Goal: Task Accomplishment & Management: Use online tool/utility

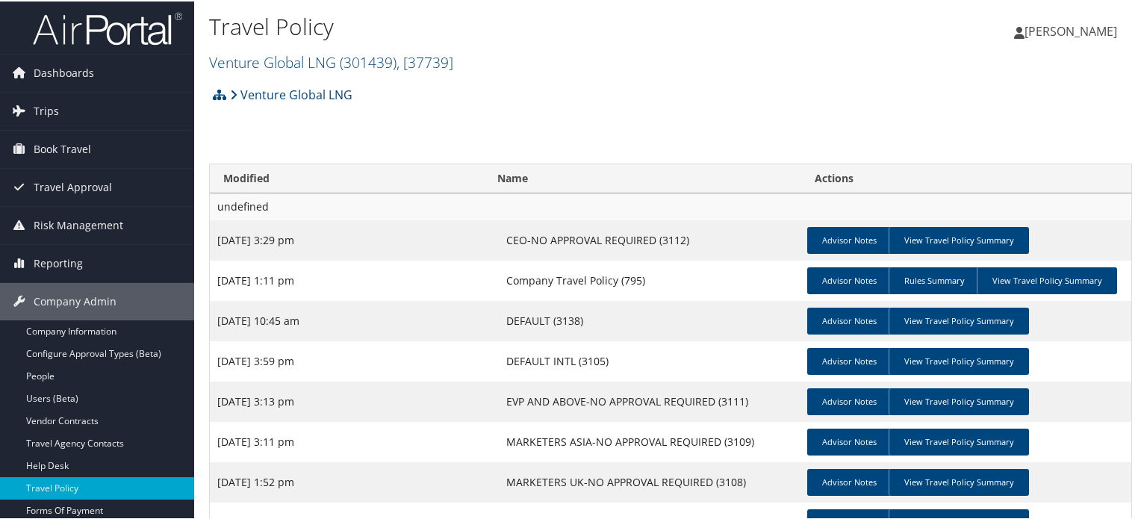
click at [417, 51] on span ", [ 37739 ]" at bounding box center [425, 61] width 57 height 20
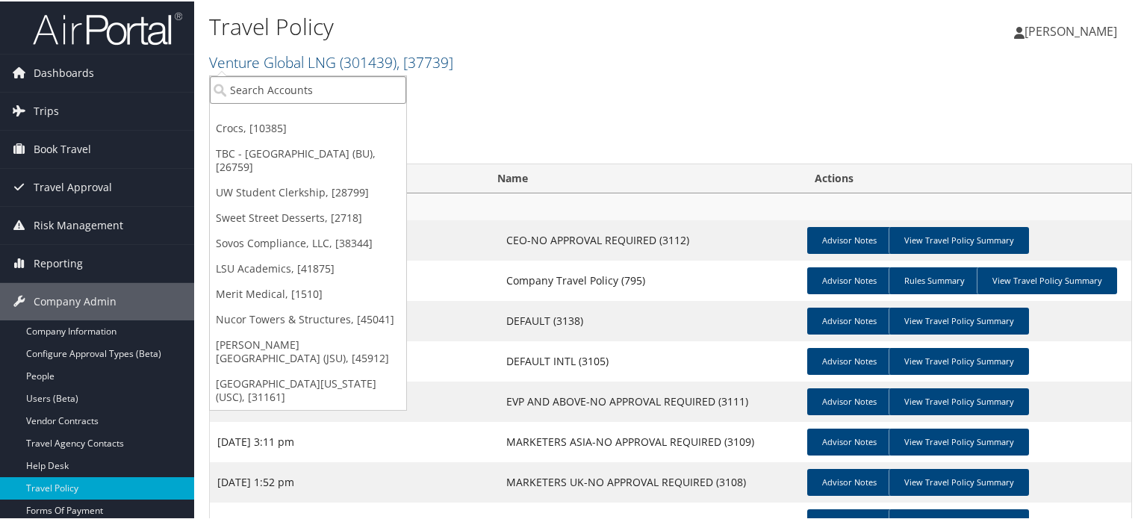
click at [230, 90] on input "search" at bounding box center [308, 89] width 196 height 28
click at [299, 84] on input "search" at bounding box center [308, 89] width 196 height 28
click at [254, 94] on input "search" at bounding box center [308, 89] width 196 height 28
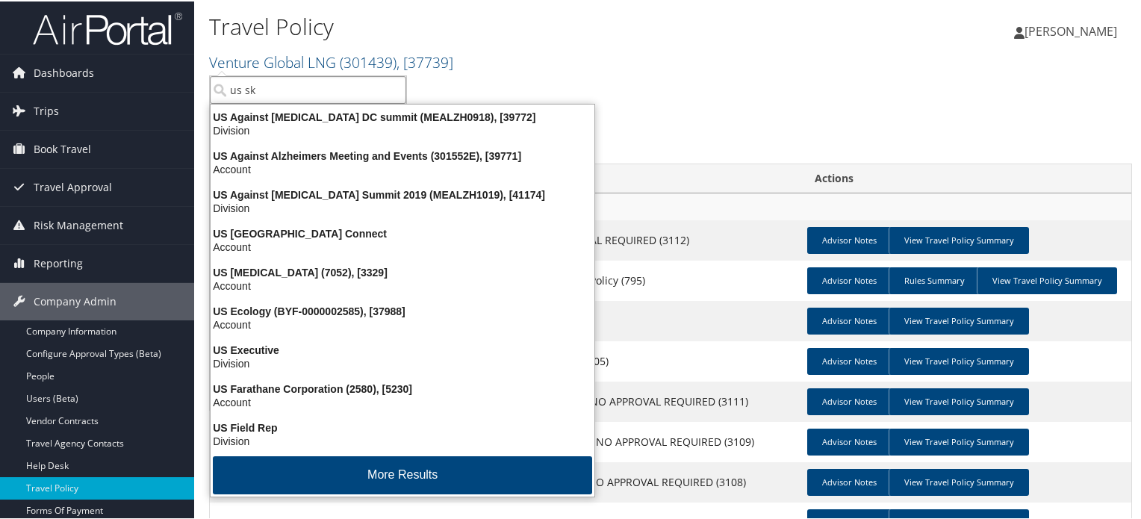
type input "us ski"
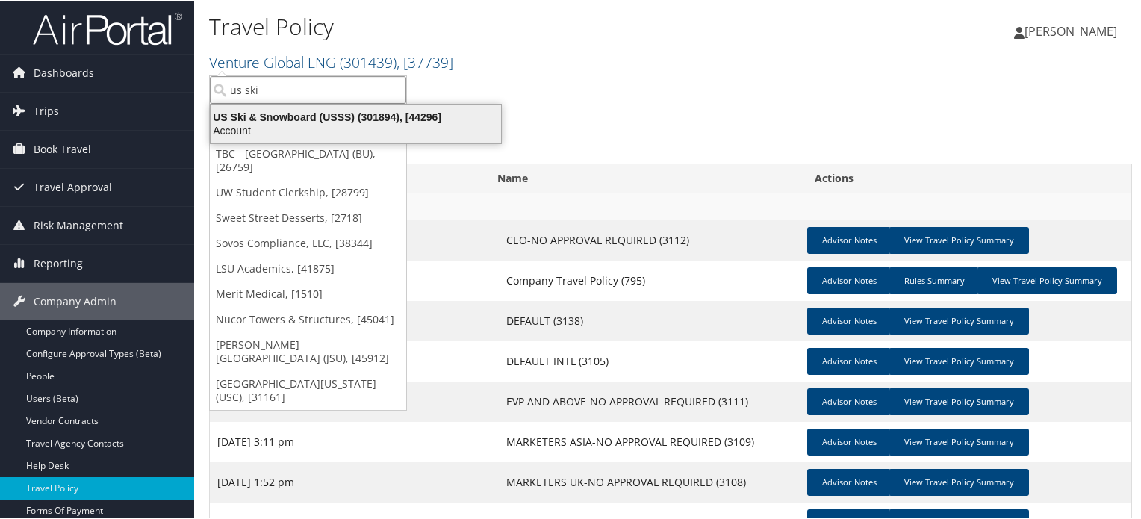
click at [270, 122] on div "Account" at bounding box center [356, 128] width 308 height 13
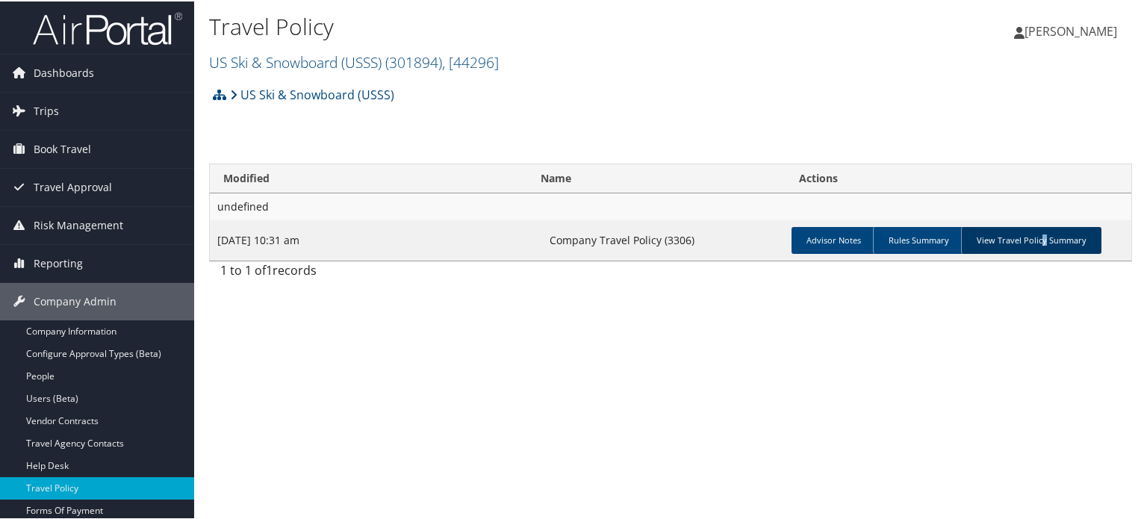
click at [1040, 244] on link "View Travel Policy Summary" at bounding box center [1031, 239] width 140 height 27
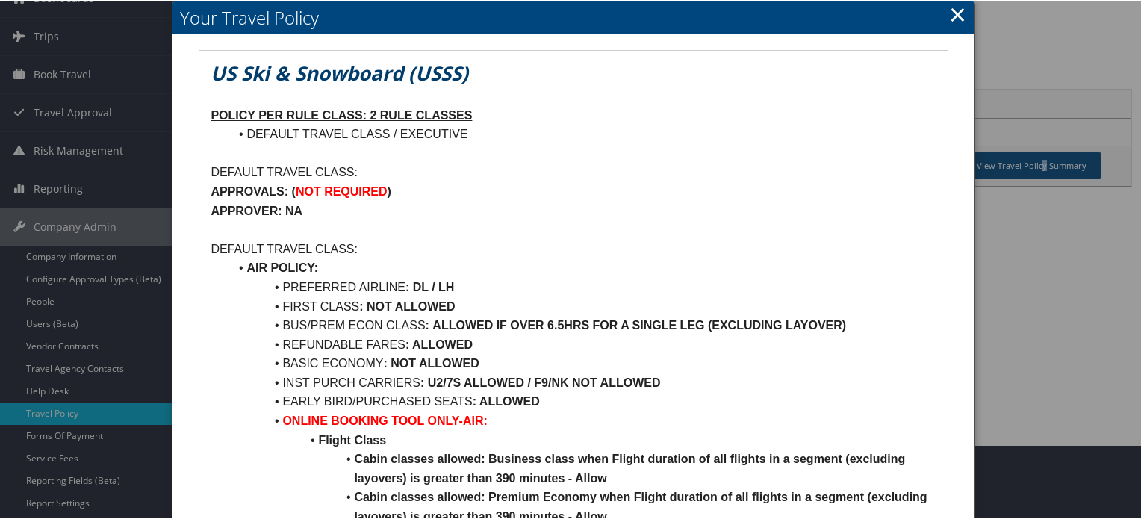
scroll to position [149, 0]
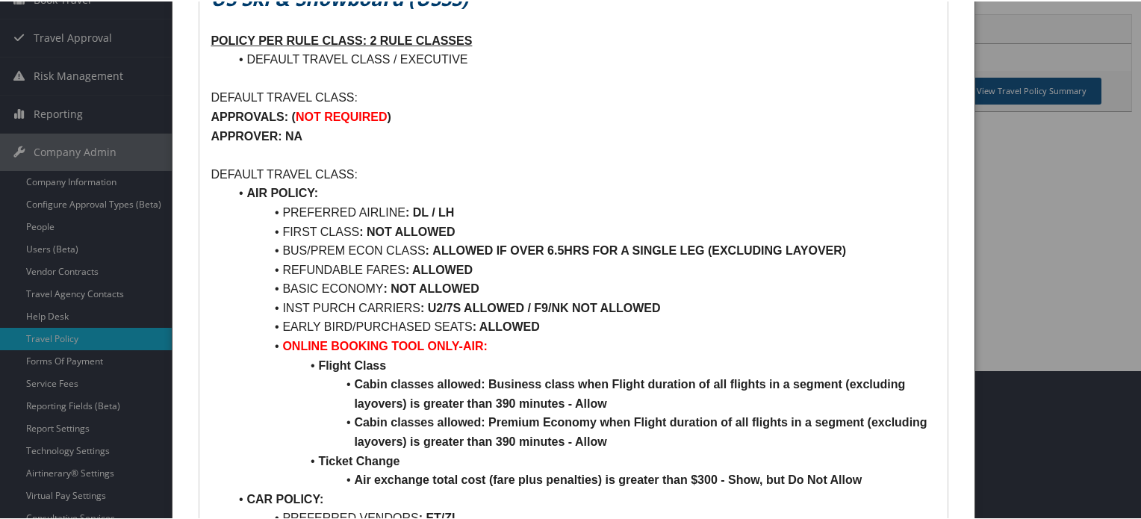
click at [221, 175] on p "DEFAULT TRAVEL CLASS:" at bounding box center [573, 173] width 725 height 19
drag, startPoint x: 221, startPoint y: 175, endPoint x: 338, endPoint y: 175, distance: 116.5
click at [338, 175] on p "DEFAULT TRAVEL CLASS:" at bounding box center [573, 173] width 725 height 19
drag, startPoint x: 484, startPoint y: 215, endPoint x: 239, endPoint y: 212, distance: 245.0
click at [239, 212] on li "PREFERRED AIRLINE : DL / LH" at bounding box center [582, 211] width 707 height 19
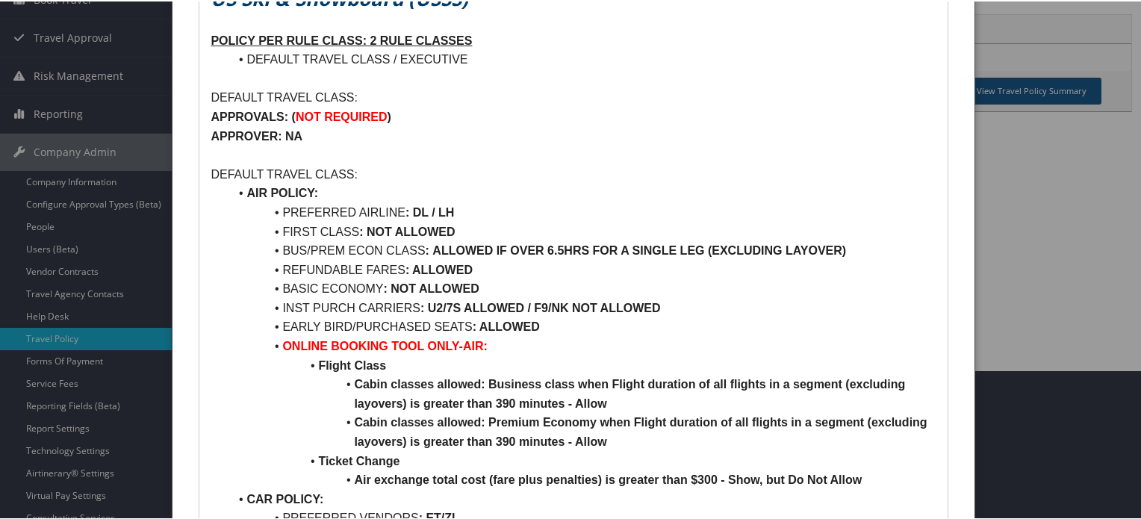
click at [376, 297] on li "INST PURCH CARRIERS : U2/7S ALLOWED / F9/NK NOT ALLOWED" at bounding box center [582, 306] width 707 height 19
drag, startPoint x: 279, startPoint y: 292, endPoint x: 316, endPoint y: 288, distance: 36.9
click at [316, 288] on li "BASIC ECONOMY : NOT ALLOWED" at bounding box center [582, 287] width 707 height 19
drag, startPoint x: 284, startPoint y: 325, endPoint x: 463, endPoint y: 334, distance: 179.5
click at [438, 334] on li "EARLY BIRD/PURCHASED SEATS : ALLOWED" at bounding box center [582, 325] width 707 height 19
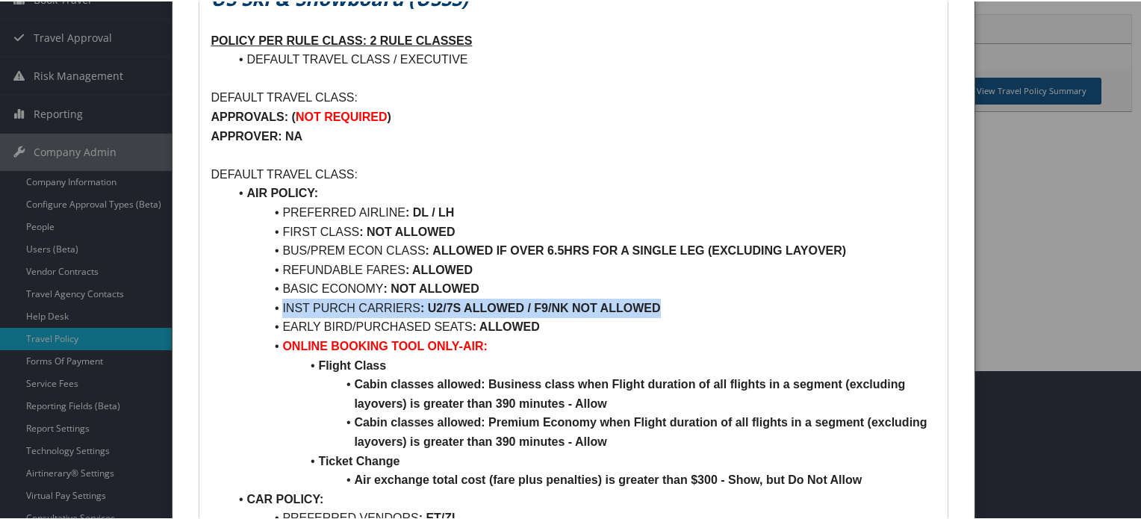
drag, startPoint x: 666, startPoint y: 314, endPoint x: 272, endPoint y: 312, distance: 394.3
click at [272, 312] on li "INST PURCH CARRIERS : U2/7S ALLOWED / F9/NK NOT ALLOWED" at bounding box center [582, 306] width 707 height 19
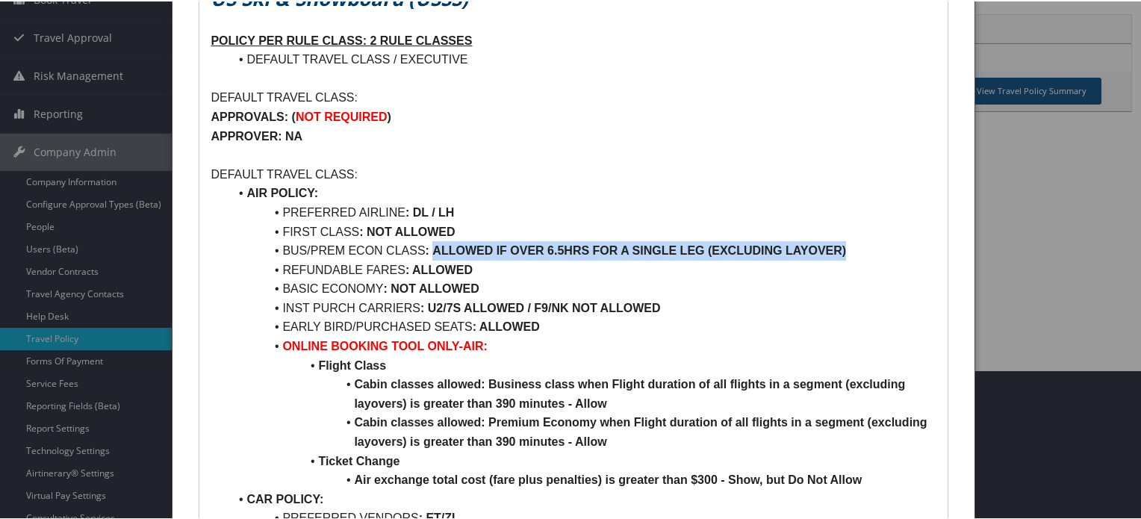
drag, startPoint x: 432, startPoint y: 249, endPoint x: 872, endPoint y: 250, distance: 440.6
click at [872, 250] on li "BUS/PREM ECON CLASS : ALLOWED IF OVER 6.5HRS FOR A SINGLE LEG (EXCLUDING LAYOVE…" at bounding box center [582, 249] width 707 height 19
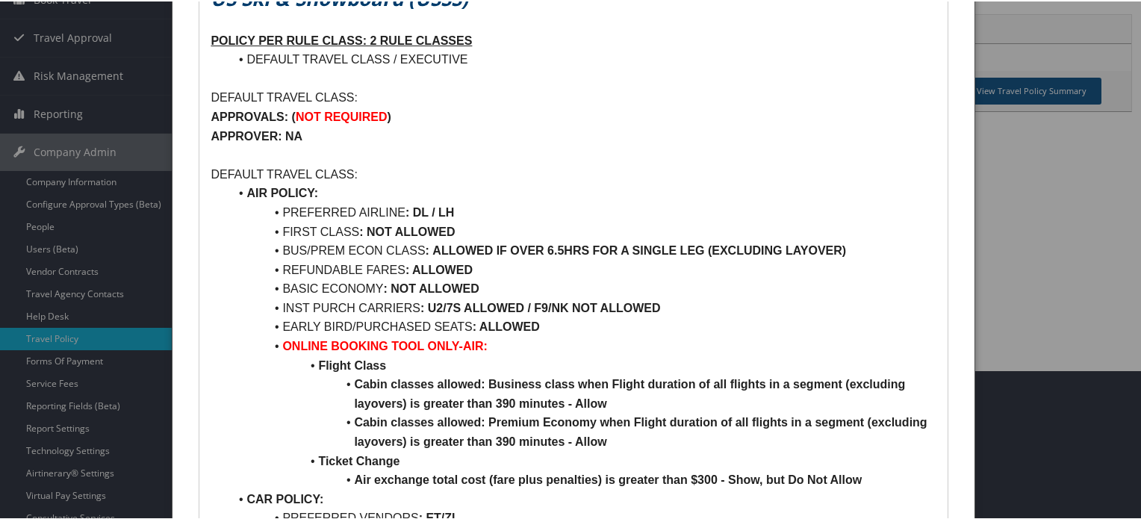
drag, startPoint x: 585, startPoint y: 317, endPoint x: 564, endPoint y: 312, distance: 21.4
click at [584, 317] on li "EARLY BIRD/PURCHASED SEATS : ALLOWED" at bounding box center [582, 325] width 707 height 19
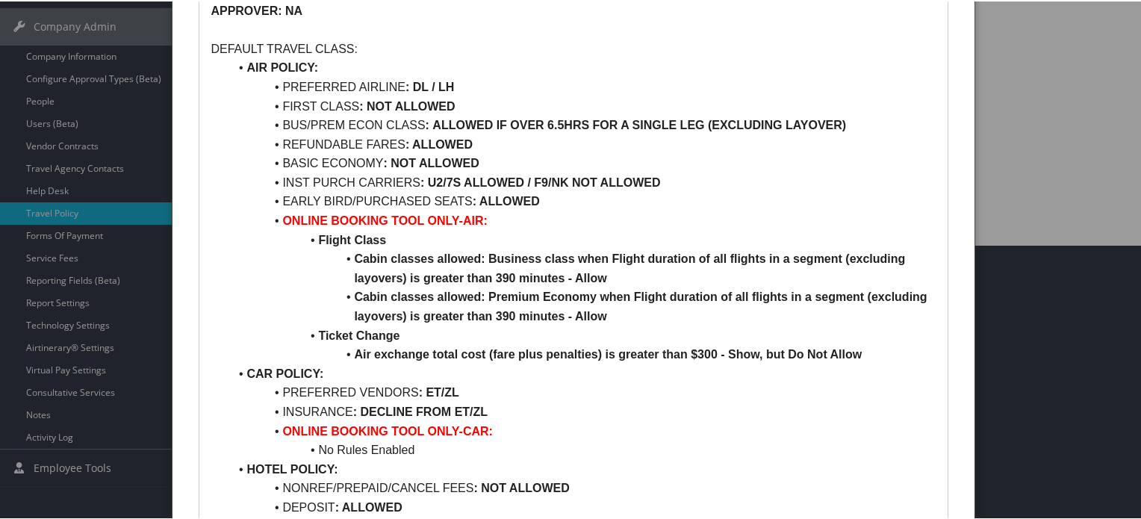
scroll to position [299, 0]
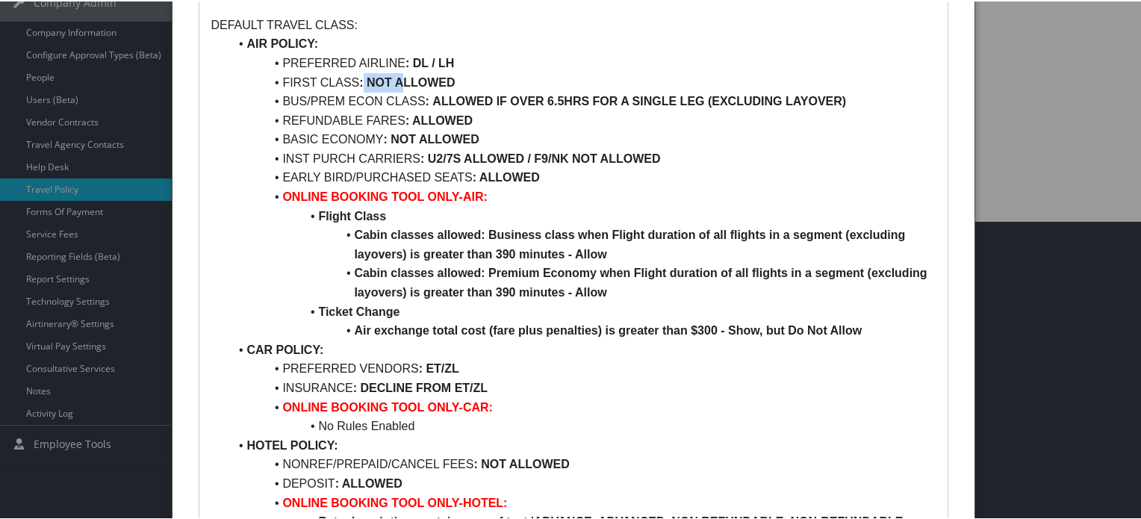
drag, startPoint x: 364, startPoint y: 81, endPoint x: 401, endPoint y: 83, distance: 37.4
click at [400, 83] on strong ": NOT ALLOWED" at bounding box center [407, 81] width 96 height 13
drag, startPoint x: 446, startPoint y: 99, endPoint x: 583, endPoint y: 105, distance: 137.6
click at [583, 105] on strong "ALLOWED IF OVER 6.5HRS FOR A SINGLE LEG (EXCLUDING LAYOVER)" at bounding box center [639, 99] width 414 height 13
click at [424, 116] on strong ": ALLOWED" at bounding box center [439, 119] width 67 height 13
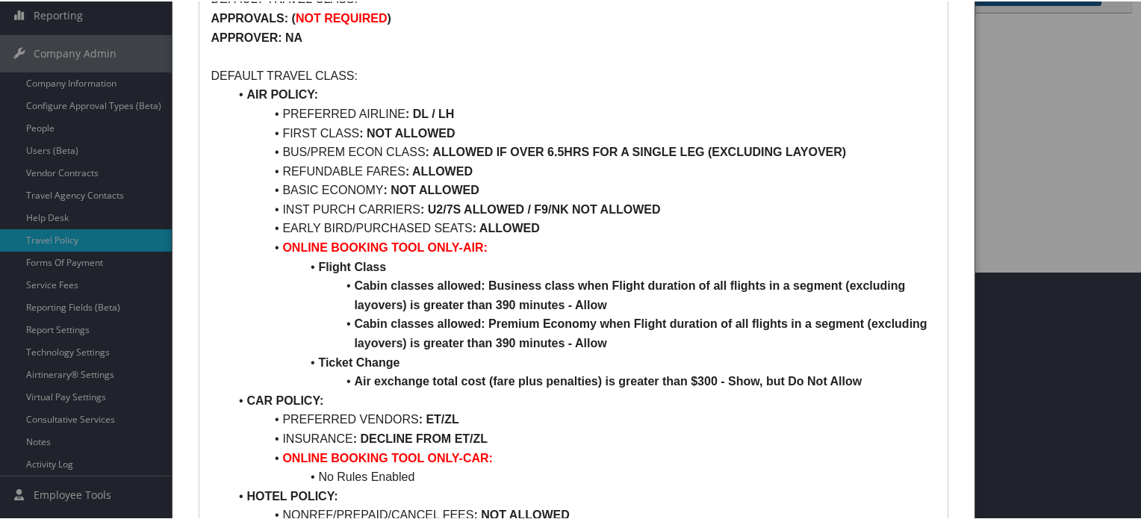
scroll to position [0, 0]
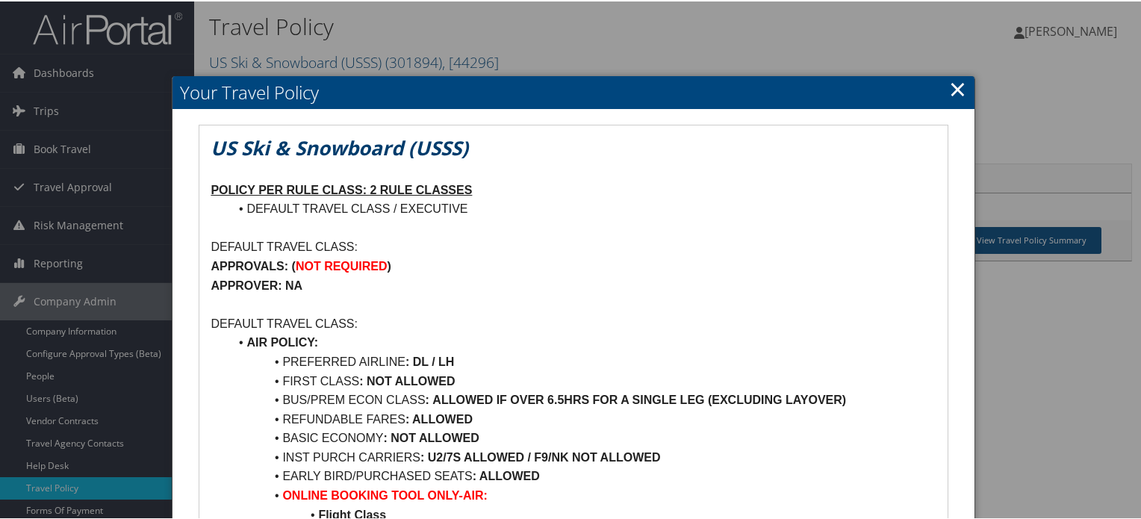
click at [952, 93] on link "×" at bounding box center [957, 87] width 17 height 30
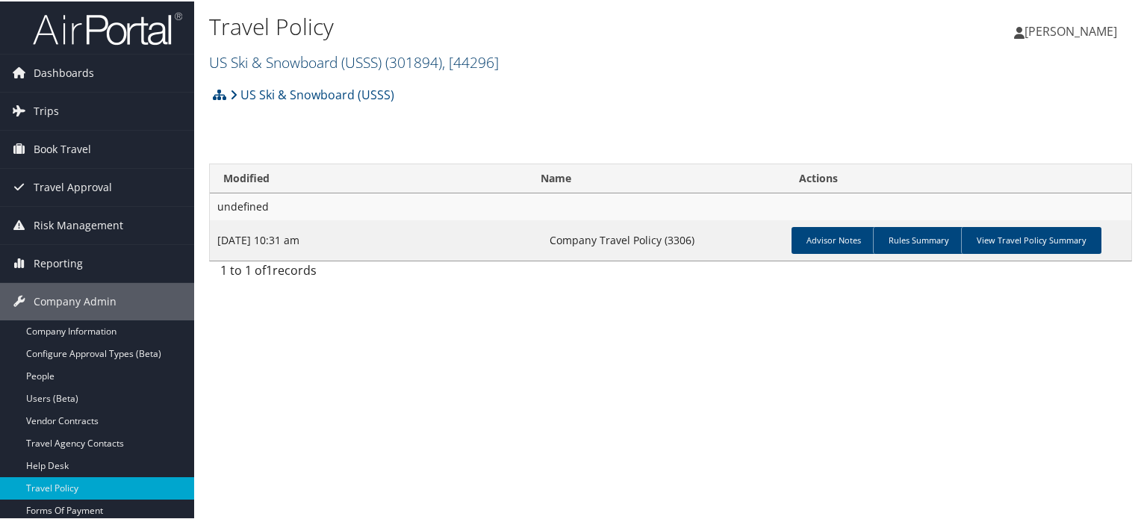
click at [384, 56] on link "US Ski & Snowboard (USSS) ( 301894 ) , [ 44296 ]" at bounding box center [354, 61] width 290 height 20
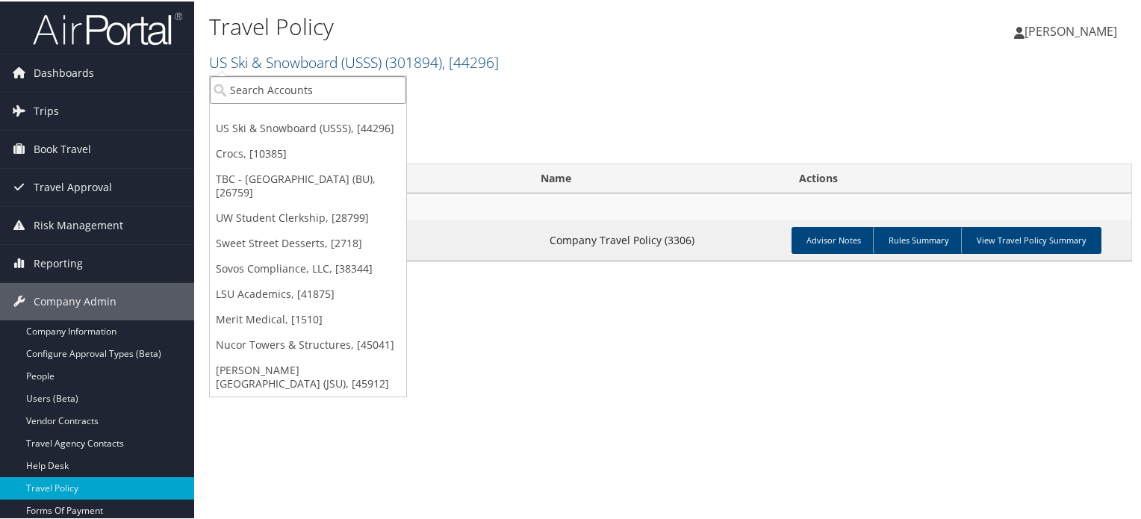
click at [342, 84] on input "search" at bounding box center [308, 89] width 196 height 28
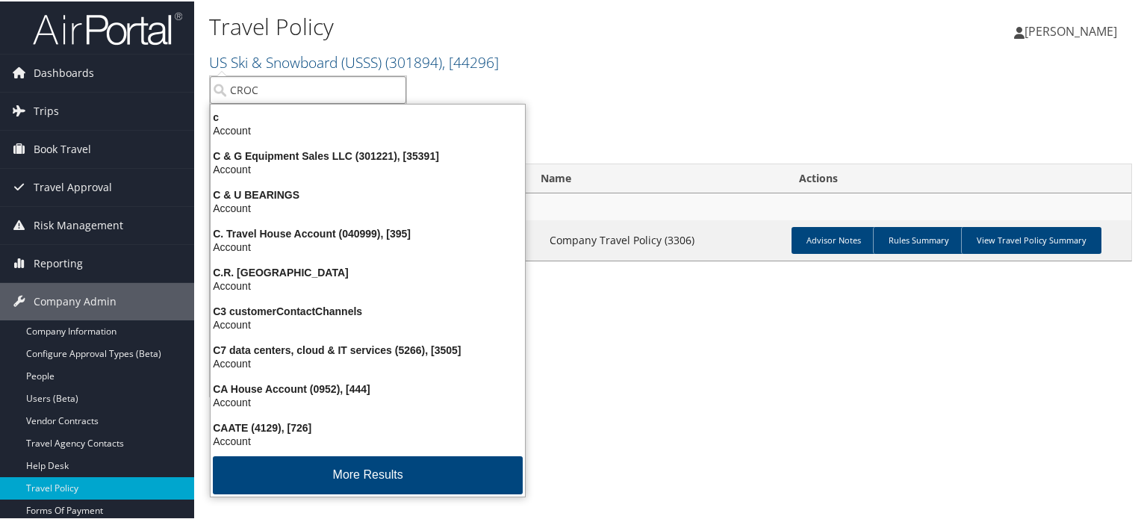
type input "CROCS"
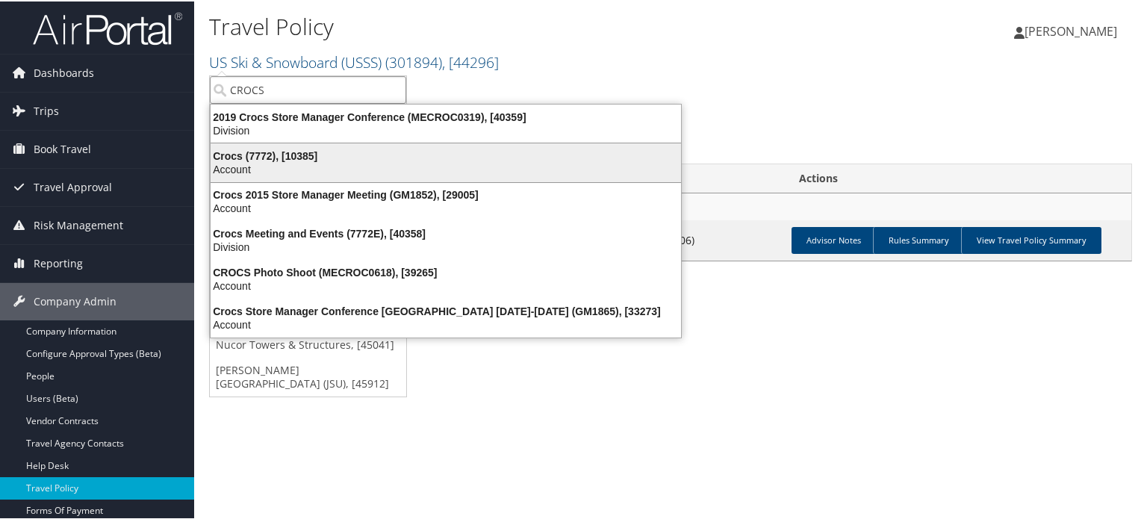
click at [305, 161] on div "Account" at bounding box center [446, 167] width 488 height 13
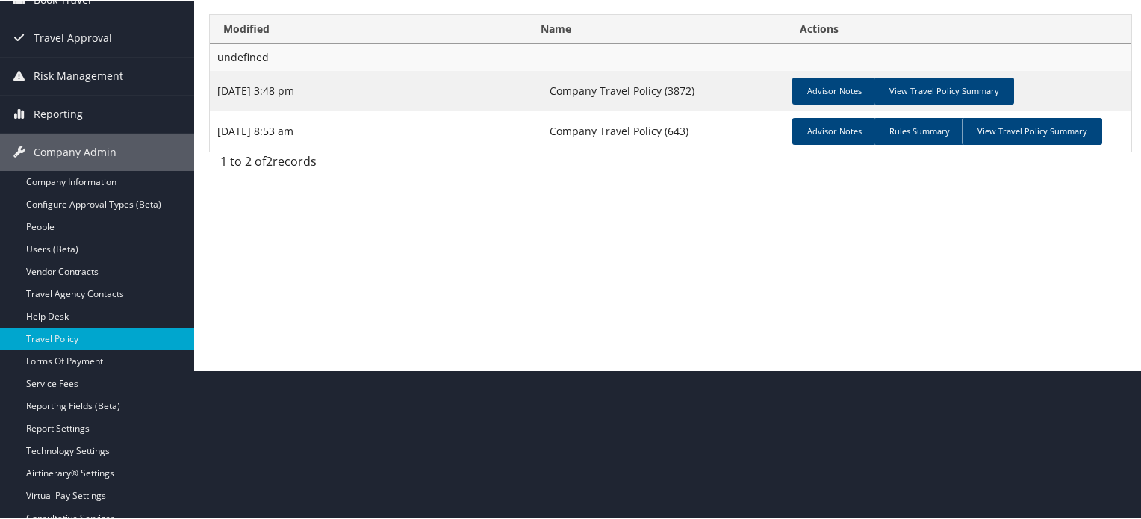
scroll to position [149, 0]
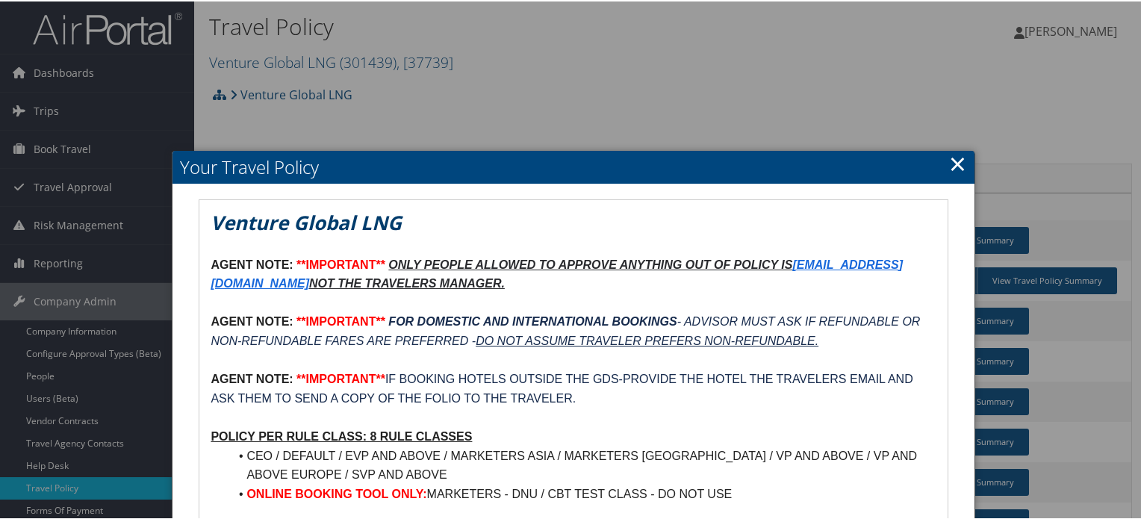
click at [956, 161] on link "×" at bounding box center [957, 162] width 17 height 30
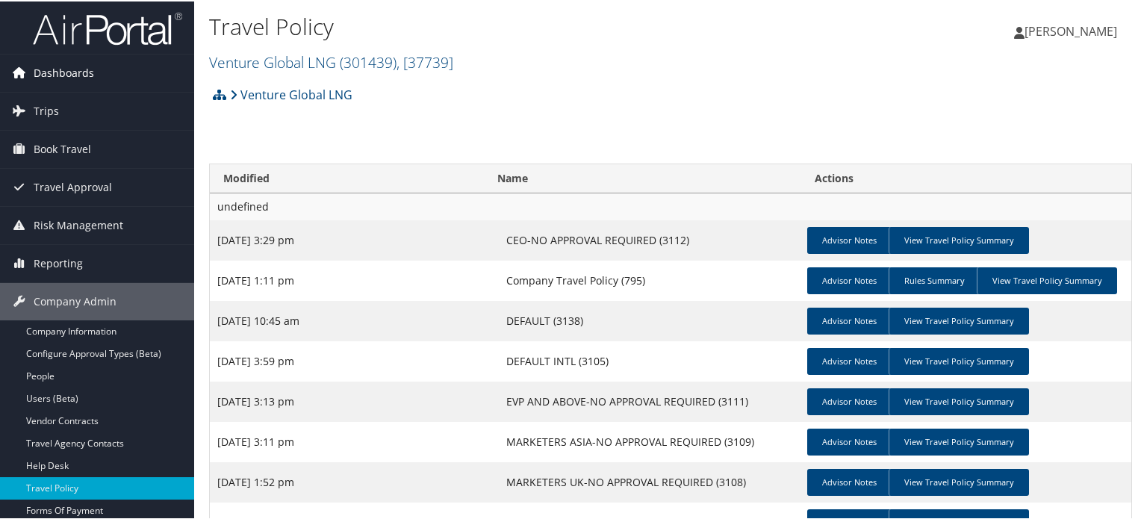
click at [94, 75] on link "Dashboards" at bounding box center [97, 71] width 194 height 37
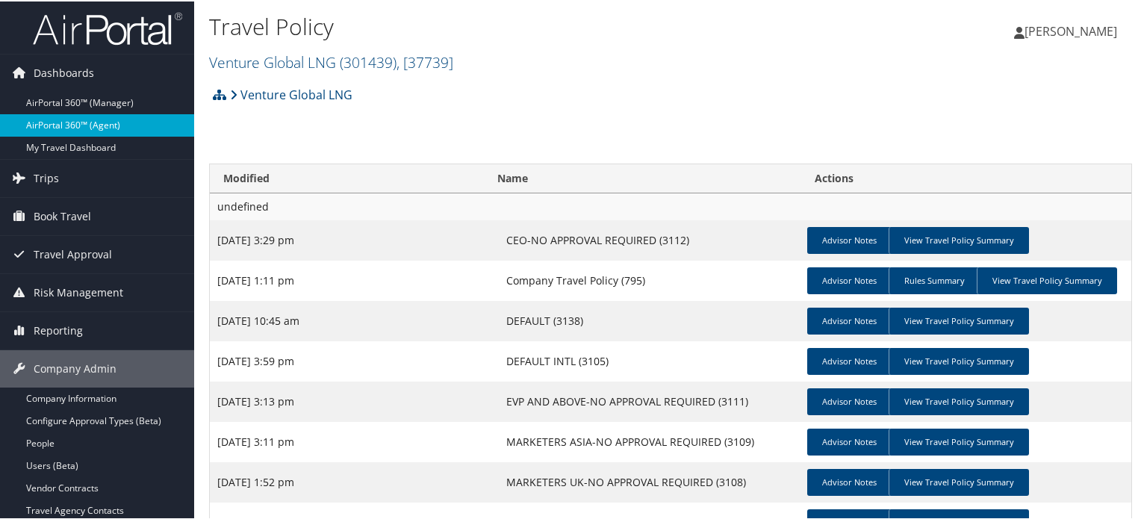
click at [93, 128] on link "AirPortal 360™ (Agent)" at bounding box center [97, 124] width 194 height 22
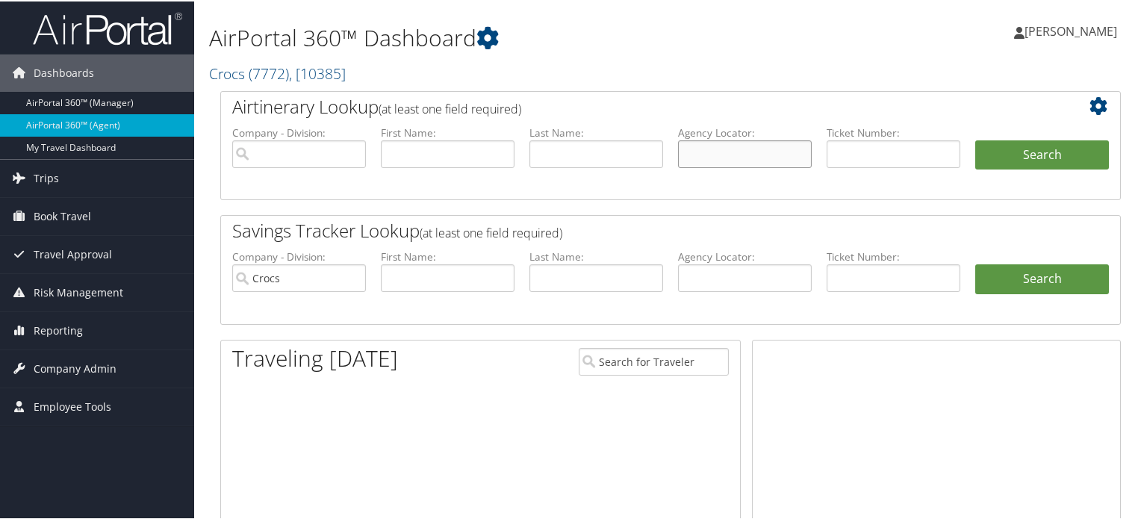
click at [792, 153] on input "text" at bounding box center [745, 153] width 134 height 28
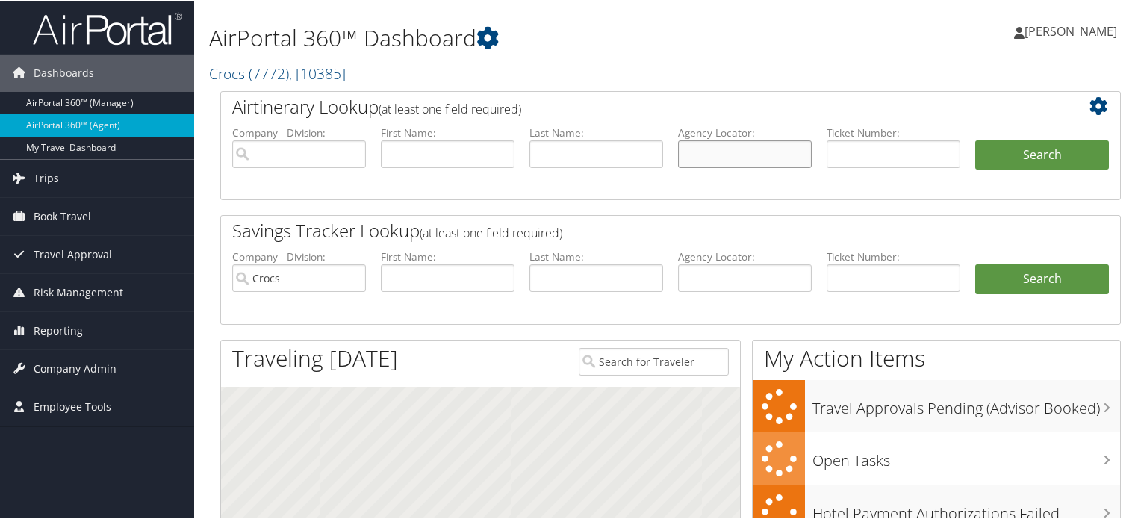
paste input "DLYGYM"
type input "DLYGYM"
click at [792, 95] on h2 "Airtinerary Lookup (at least one field required)" at bounding box center [633, 105] width 802 height 25
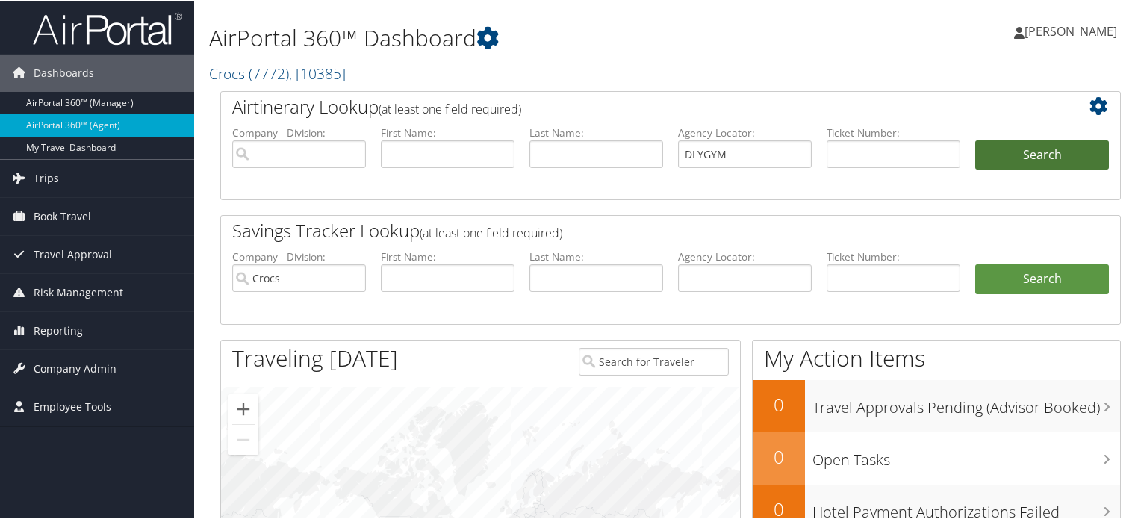
click at [1060, 164] on button "Search" at bounding box center [1042, 154] width 134 height 30
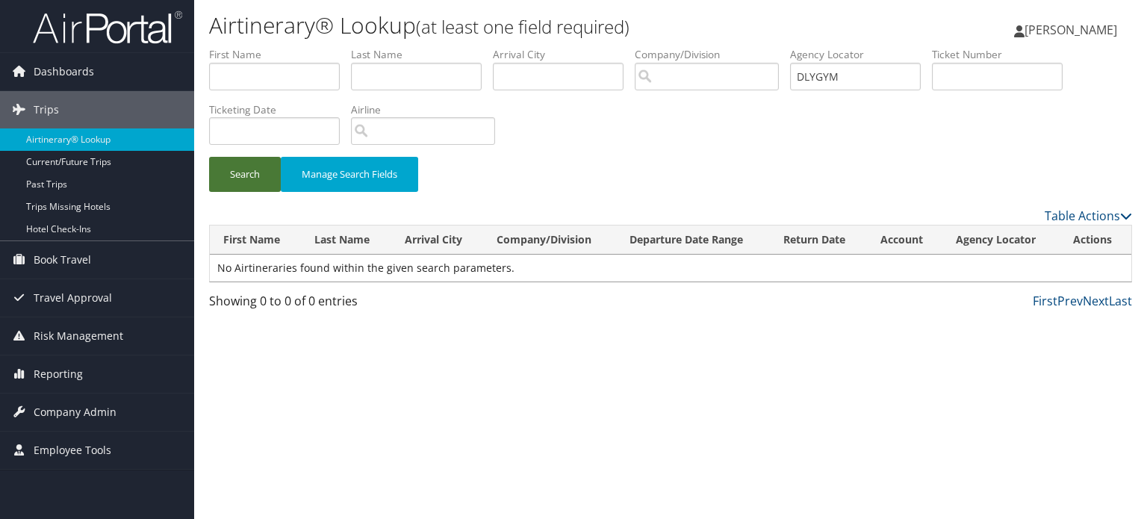
click at [257, 178] on button "Search" at bounding box center [245, 174] width 72 height 35
drag, startPoint x: 867, startPoint y: 75, endPoint x: 665, endPoint y: 75, distance: 201.6
click at [669, 47] on ul "First Name Last Name Departure City Arrival City Company/Division Airport/City …" at bounding box center [670, 47] width 923 height 0
click at [251, 173] on button "Search" at bounding box center [245, 174] width 72 height 35
click at [236, 243] on th "First Name" at bounding box center [255, 240] width 91 height 29
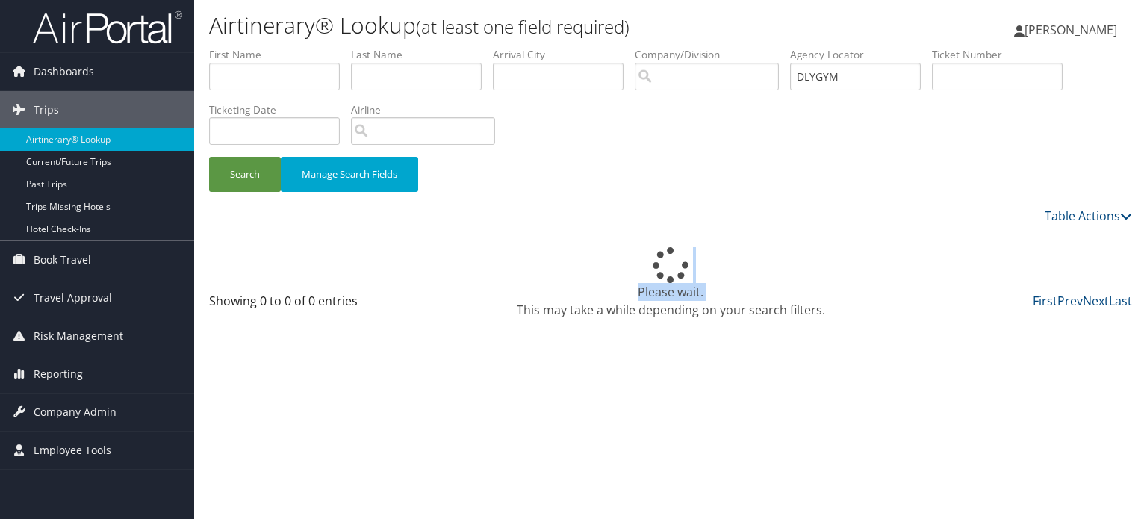
drag, startPoint x: 236, startPoint y: 243, endPoint x: 759, endPoint y: 285, distance: 524.4
click at [759, 285] on div "Please wait. This may take a while depending on your search filters." at bounding box center [670, 258] width 923 height 67
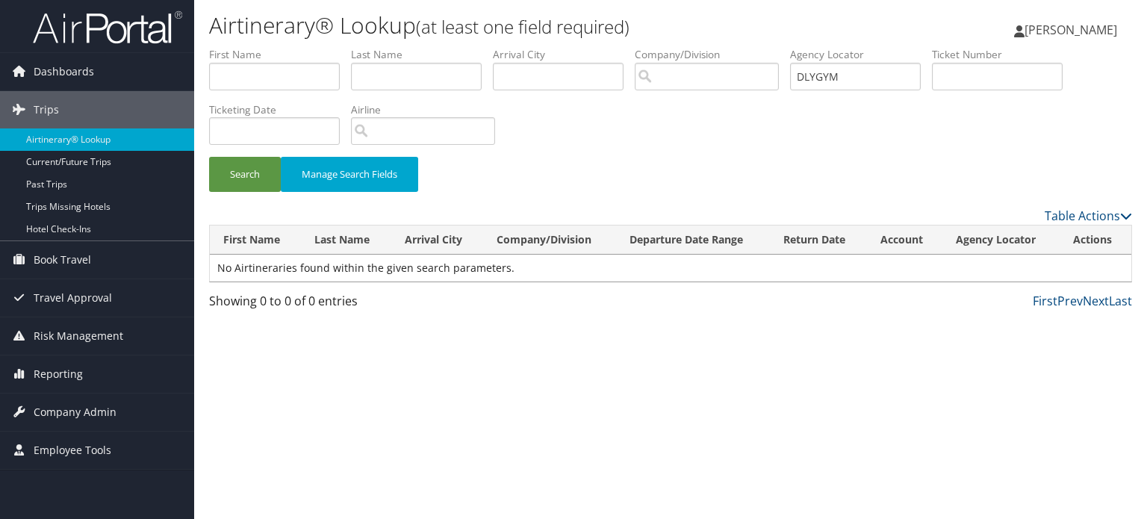
click at [753, 311] on div "Showing 0 to 0 of 0 entries First Prev Next Last" at bounding box center [670, 304] width 945 height 25
click at [878, 77] on input "DLYGYM" at bounding box center [855, 77] width 131 height 28
click at [670, 325] on div "Airtinerary® Lookup (at least one field required) Iqbal Ansari Iqbal Ansari My …" at bounding box center [670, 259] width 953 height 519
drag, startPoint x: 879, startPoint y: 71, endPoint x: 574, endPoint y: 71, distance: 304.7
click at [574, 47] on ul "First Name Last Name Departure City Arrival City Company/Division Airport/City …" at bounding box center [670, 47] width 923 height 0
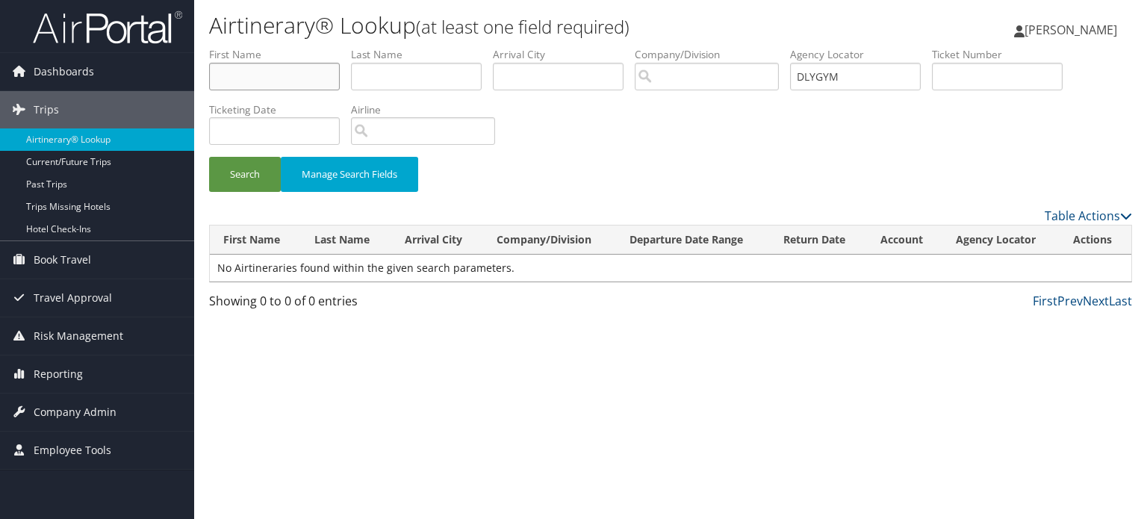
click at [307, 74] on input "text" at bounding box center [274, 77] width 131 height 28
paste input "STANLEY"
type input "STANLEY"
click at [443, 81] on input "text" at bounding box center [416, 77] width 131 height 28
click at [436, 84] on input "text" at bounding box center [416, 77] width 131 height 28
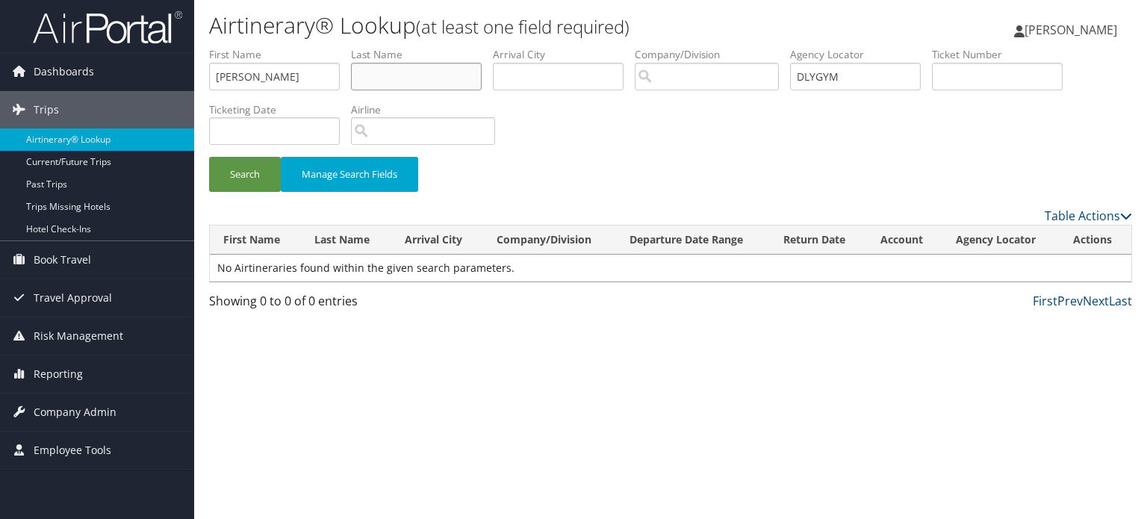
paste input "SCLAROFF"
type input "SCLAROFF"
drag, startPoint x: 887, startPoint y: 76, endPoint x: 562, endPoint y: 76, distance: 325.6
click at [562, 47] on ul "First Name STANLEY Last Name SCLAROFF Departure City Arrival City Company/Divis…" at bounding box center [670, 47] width 923 height 0
click at [247, 164] on button "Search" at bounding box center [245, 174] width 72 height 35
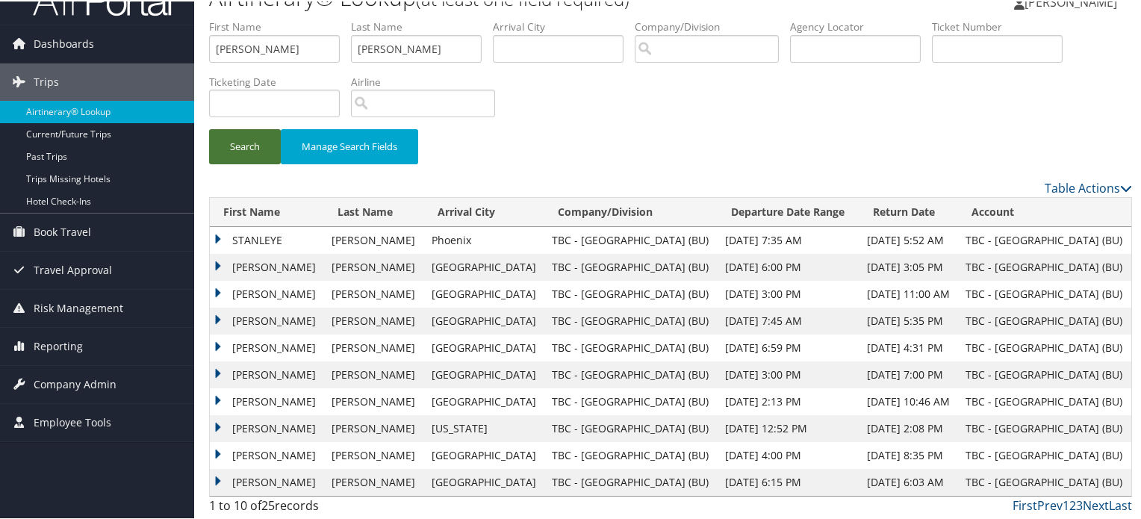
scroll to position [30, 0]
drag, startPoint x: 956, startPoint y: 240, endPoint x: 910, endPoint y: 237, distance: 46.4
click at [910, 237] on td "Mar 17, 2024 5:52 AM" at bounding box center [909, 238] width 99 height 27
click at [1037, 500] on link "Prev" at bounding box center [1049, 503] width 25 height 16
click at [1089, 503] on link "Next" at bounding box center [1096, 503] width 26 height 16
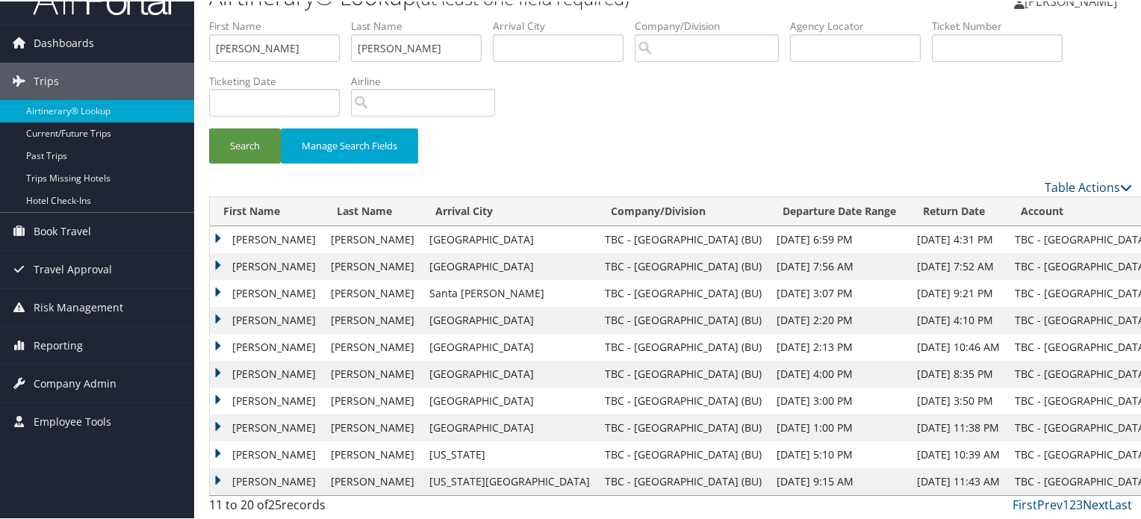
click at [1088, 501] on link "Next" at bounding box center [1096, 503] width 26 height 16
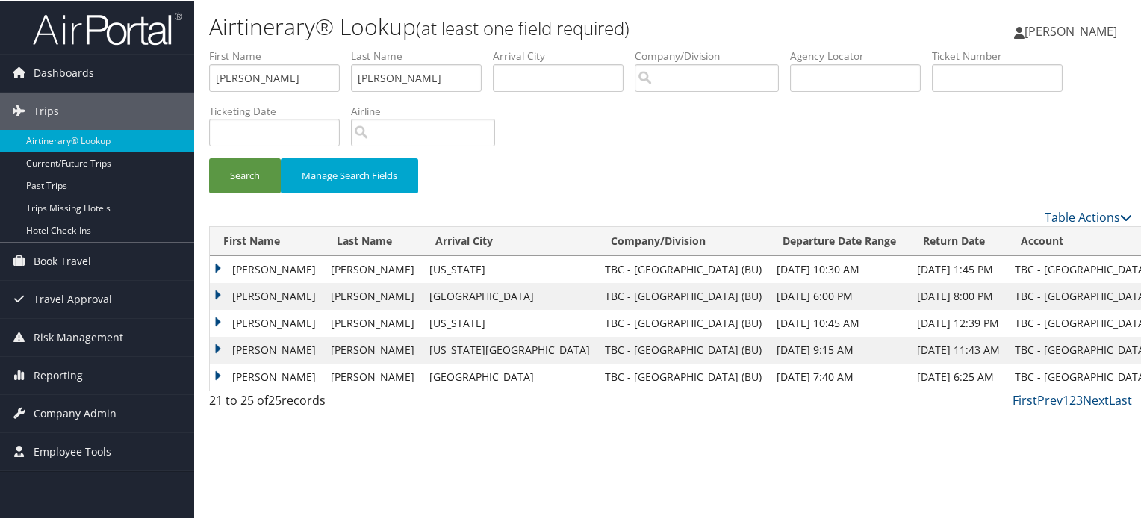
scroll to position [0, 0]
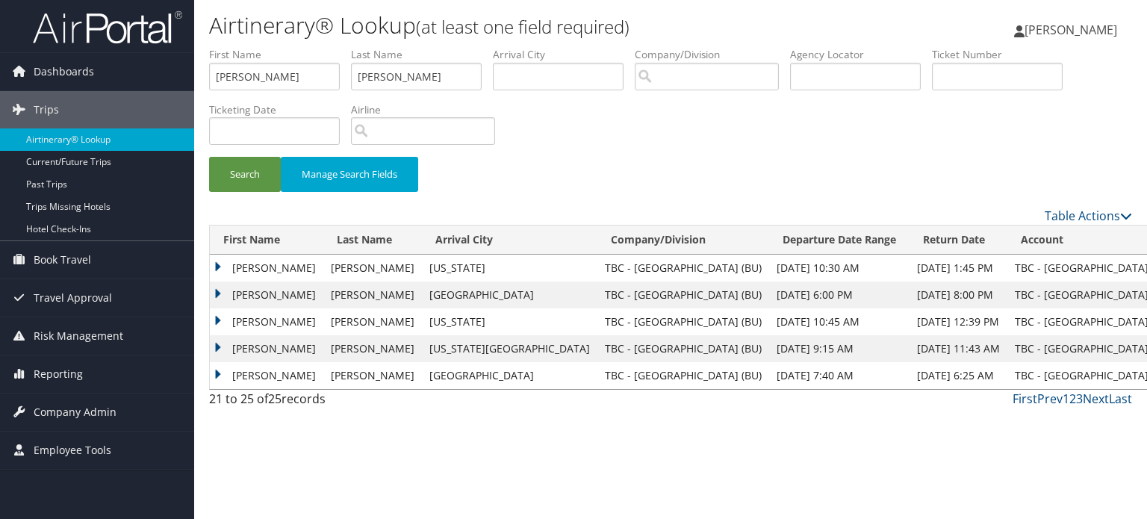
click at [1088, 501] on div "Airtinerary® Lookup (at least one field required) Iqbal Ansari Iqbal Ansari My …" at bounding box center [670, 259] width 953 height 519
click at [1024, 398] on link "First" at bounding box center [1025, 399] width 25 height 16
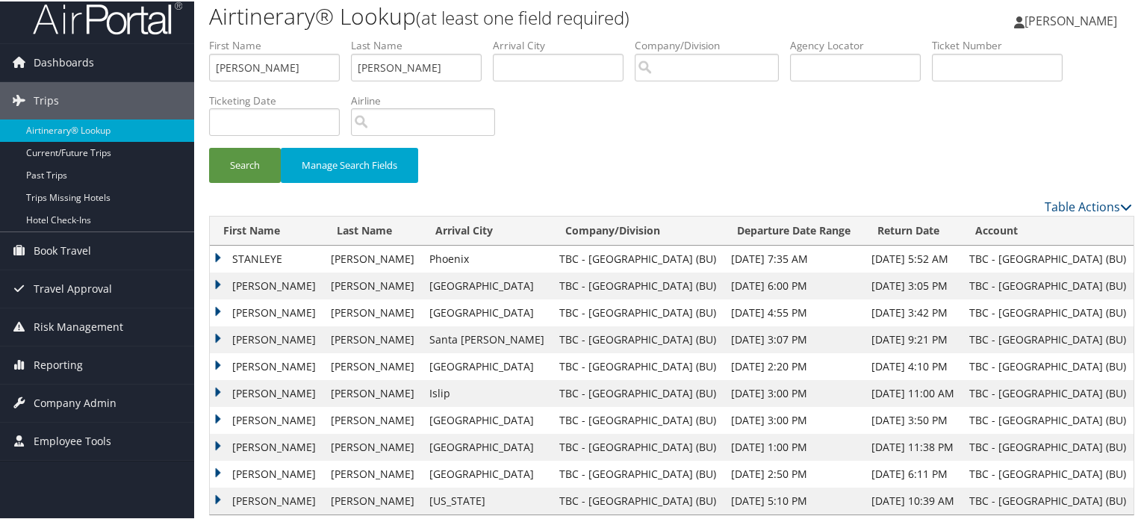
scroll to position [30, 0]
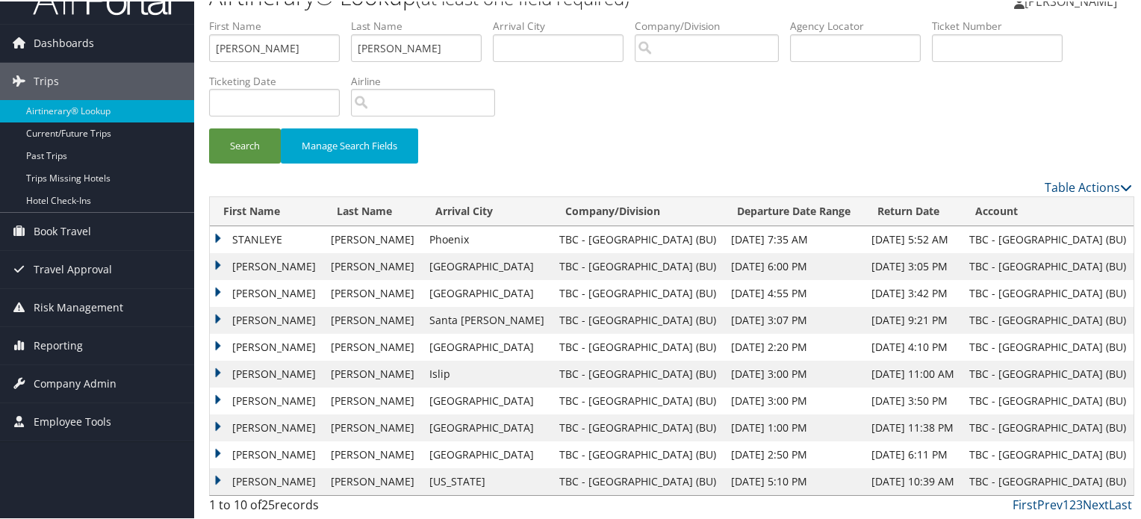
drag, startPoint x: 957, startPoint y: 370, endPoint x: 670, endPoint y: 379, distance: 287.6
click at [670, 379] on tr "STANLEY E SCLAROFF Islip TBC - Boston University (BU) Aug 22, 2025 3:00 PM Aug …" at bounding box center [672, 372] width 924 height 27
click at [437, 374] on td "Islip" at bounding box center [487, 372] width 130 height 27
click at [484, 381] on td "Islip" at bounding box center [487, 372] width 130 height 27
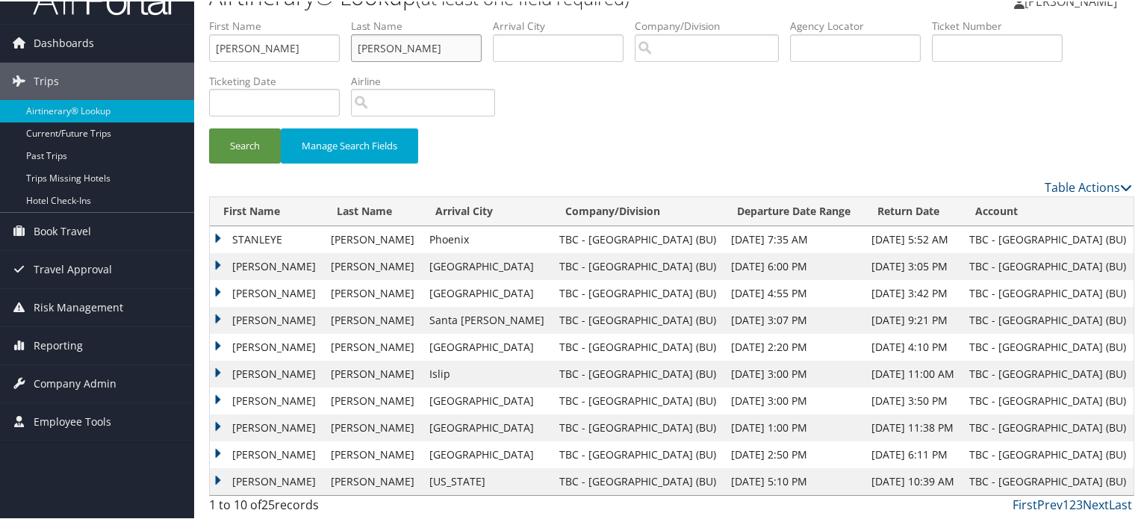
click at [475, 48] on input "SCLAROFF" at bounding box center [416, 47] width 131 height 28
drag, startPoint x: 258, startPoint y: 47, endPoint x: 220, endPoint y: 46, distance: 38.1
click at [222, 17] on ul "First Name STANLEY Last Name SCLAROFF Departure City Arrival City Company/Divis…" at bounding box center [670, 17] width 923 height 0
drag, startPoint x: 321, startPoint y: 48, endPoint x: 127, endPoint y: 53, distance: 194.2
click at [90, 48] on div "Dashboards AirPortal 360™ (Manager) AirPortal 360™ (Agent) My Travel Dashboard …" at bounding box center [573, 245] width 1147 height 550
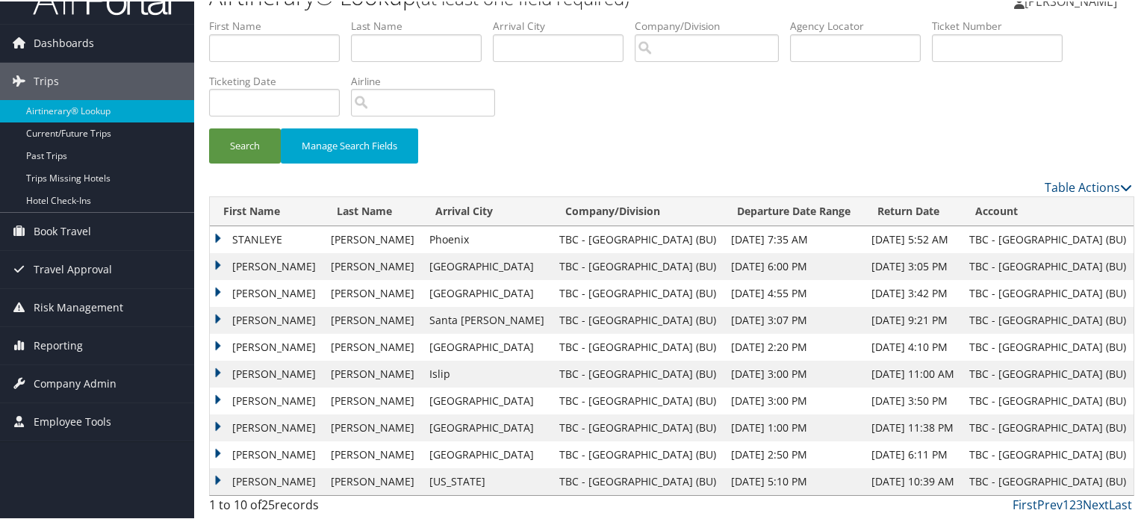
click at [588, 112] on div "Search Manage Search Fields" at bounding box center [670, 97] width 945 height 160
click at [740, 48] on input "search" at bounding box center [707, 47] width 144 height 28
click at [849, 48] on input "text" at bounding box center [855, 47] width 131 height 28
paste input "DLYGYM"
type input "DLYGYM"
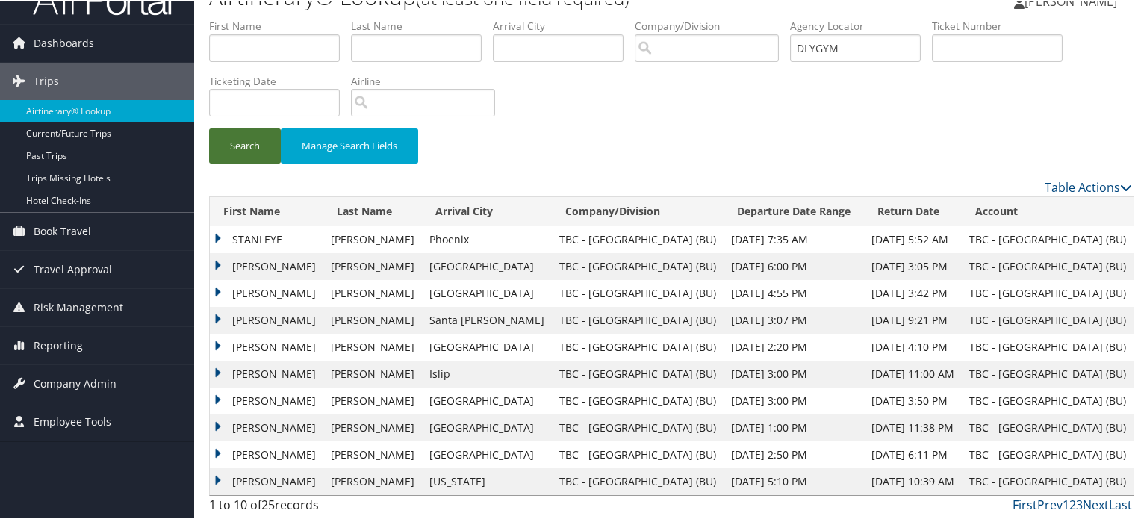
click at [262, 143] on button "Search" at bounding box center [245, 144] width 72 height 35
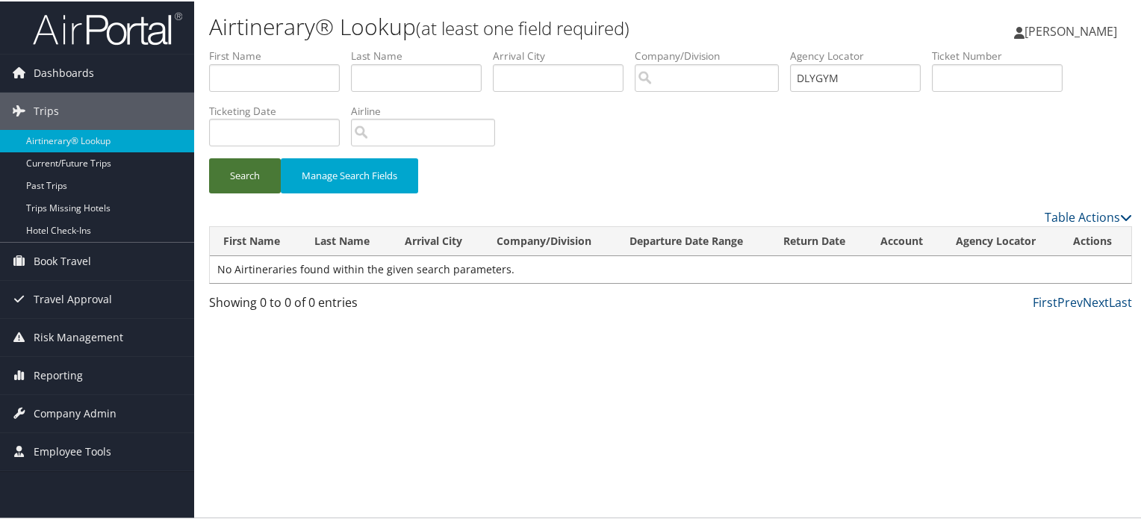
scroll to position [0, 0]
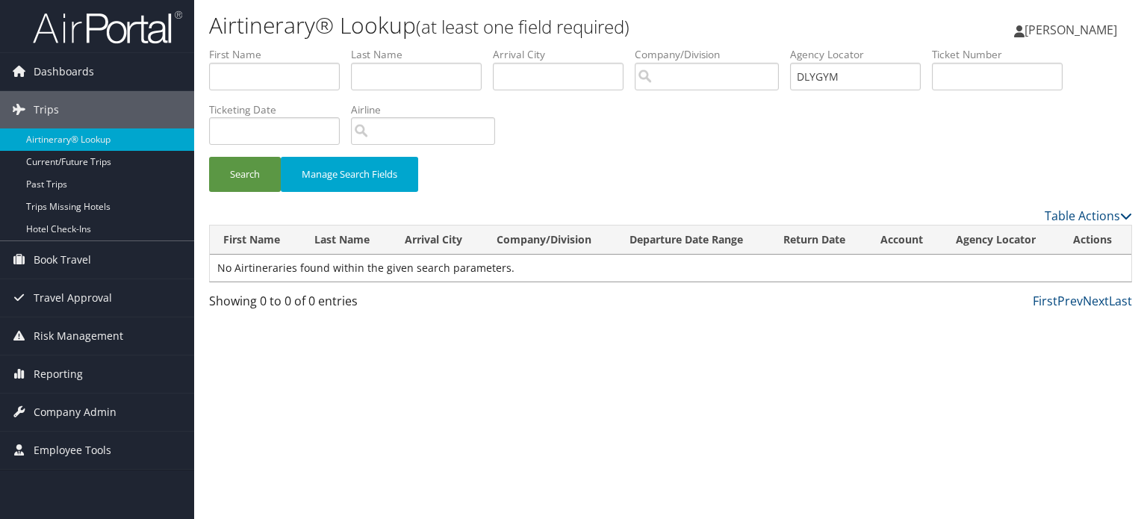
click at [565, 196] on div "Search Manage Search Fields" at bounding box center [670, 182] width 945 height 50
click at [66, 407] on span "Company Admin" at bounding box center [75, 412] width 83 height 37
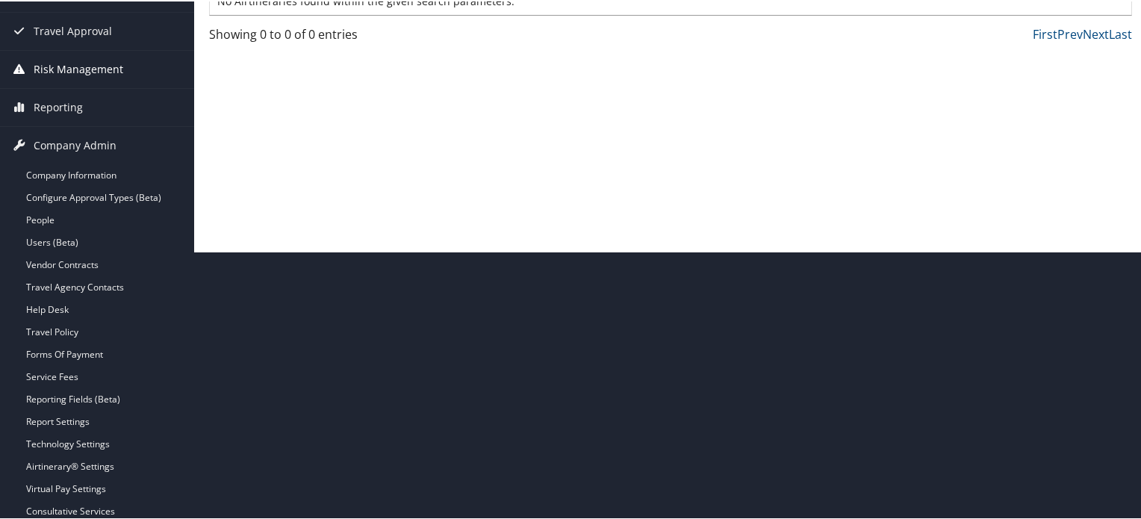
scroll to position [299, 0]
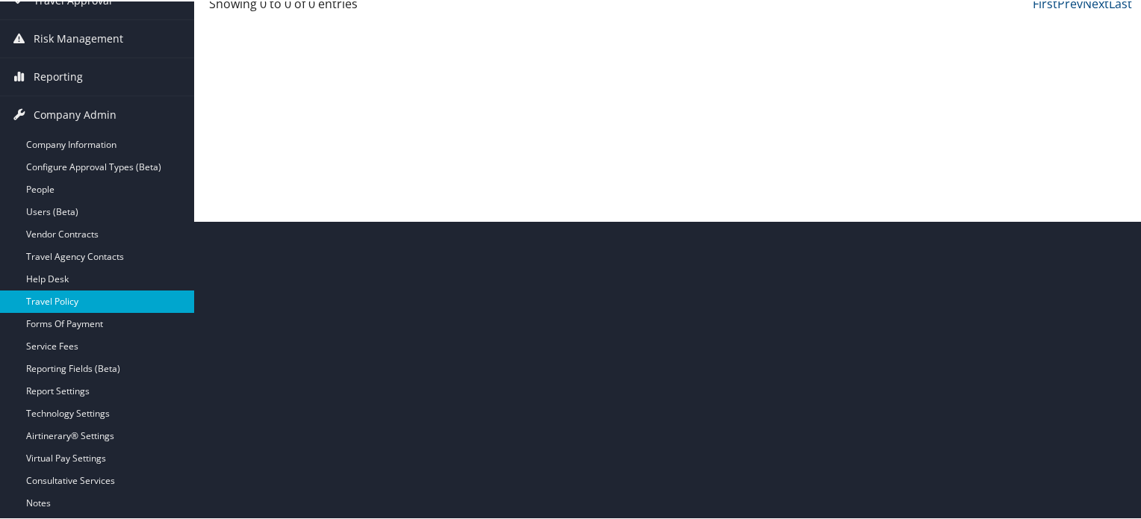
click at [76, 302] on link "Travel Policy" at bounding box center [97, 300] width 194 height 22
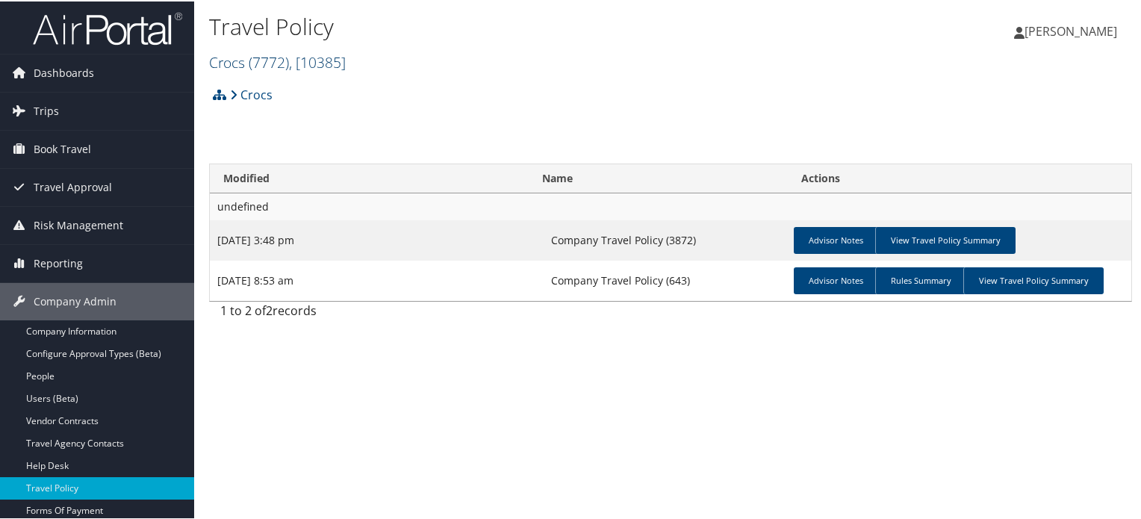
click at [310, 63] on span ", [ 10385 ]" at bounding box center [317, 61] width 57 height 20
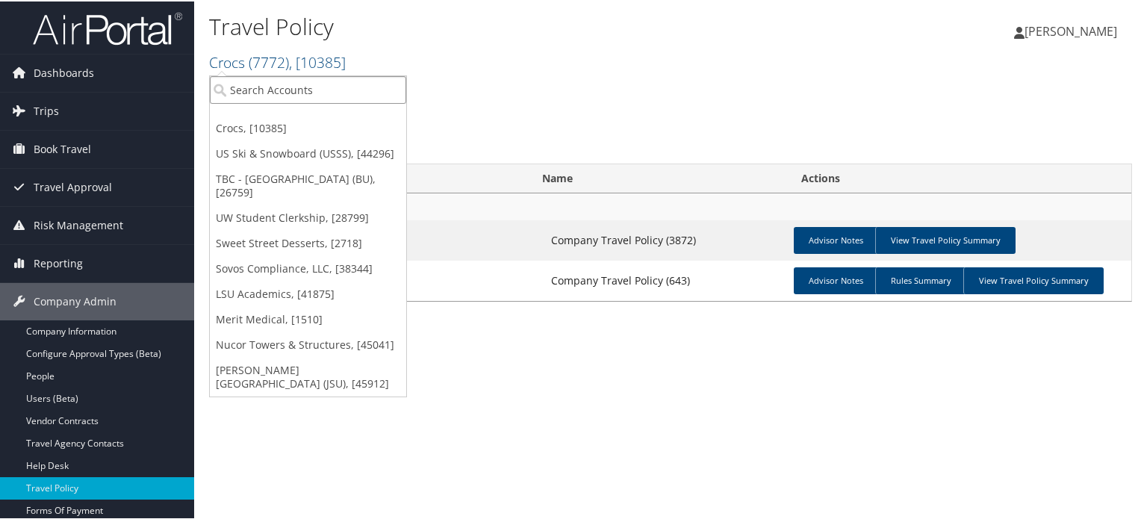
click at [311, 84] on input "search" at bounding box center [308, 89] width 196 height 28
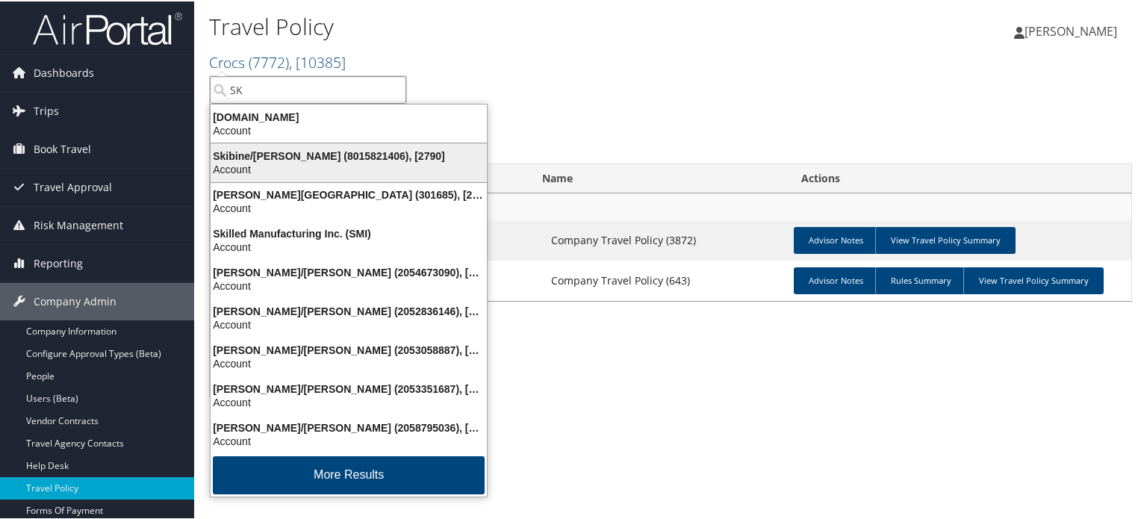
type input "S"
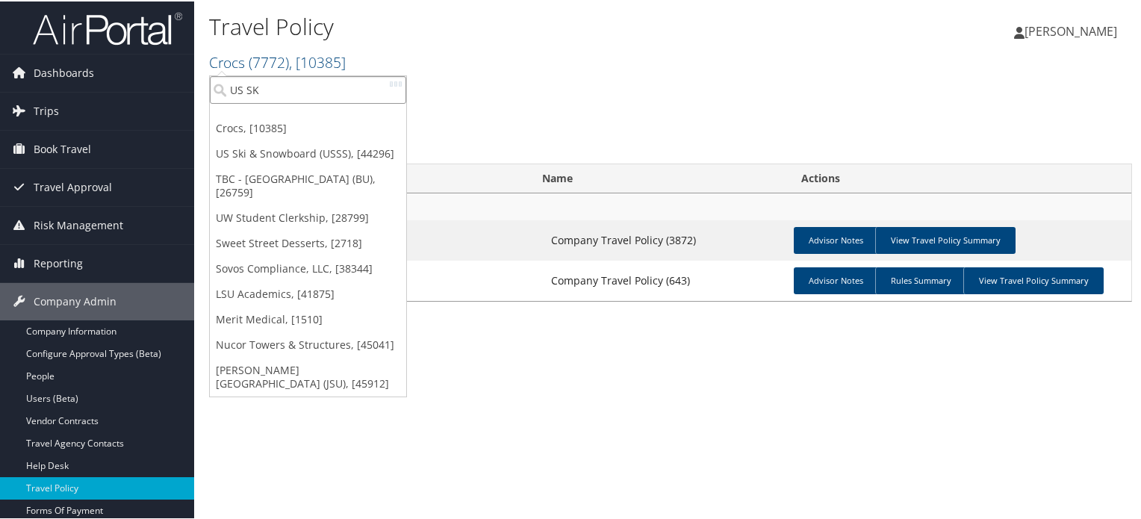
type input "US SKI"
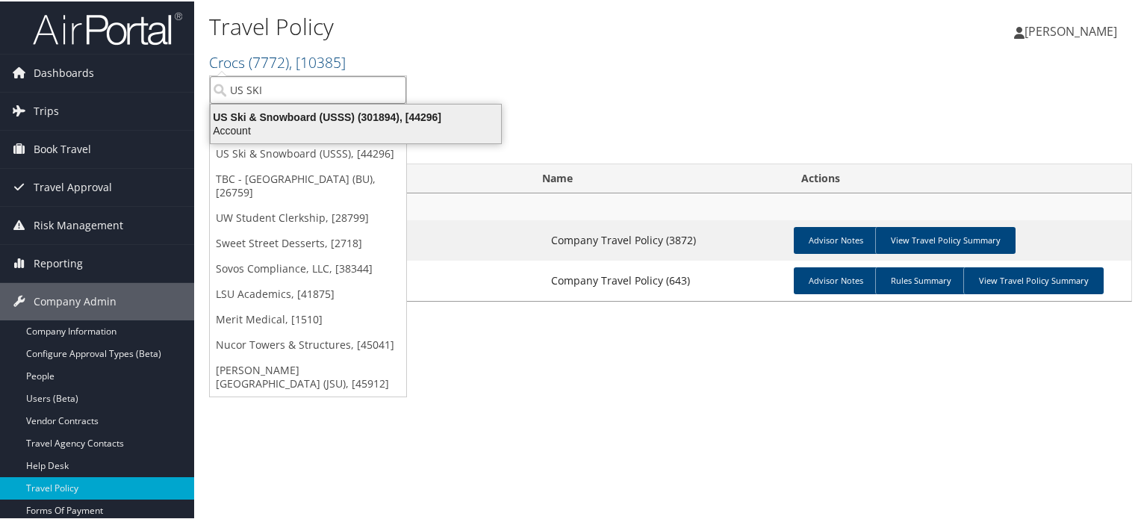
click at [297, 113] on div "US Ski & Snowboard (USSS) (301894), [44296]" at bounding box center [356, 115] width 308 height 13
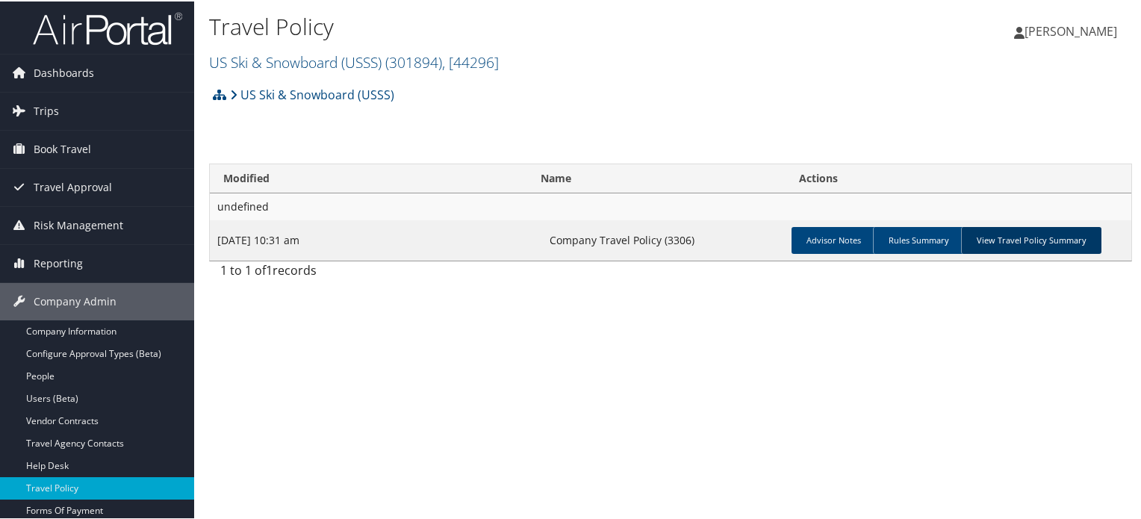
click at [1049, 238] on link "View Travel Policy Summary" at bounding box center [1031, 239] width 140 height 27
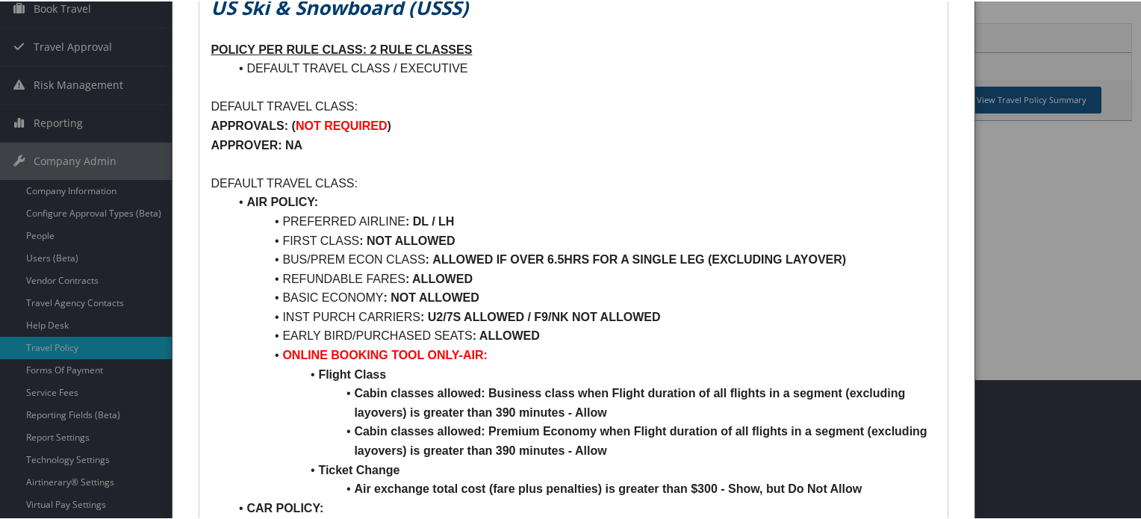
scroll to position [149, 0]
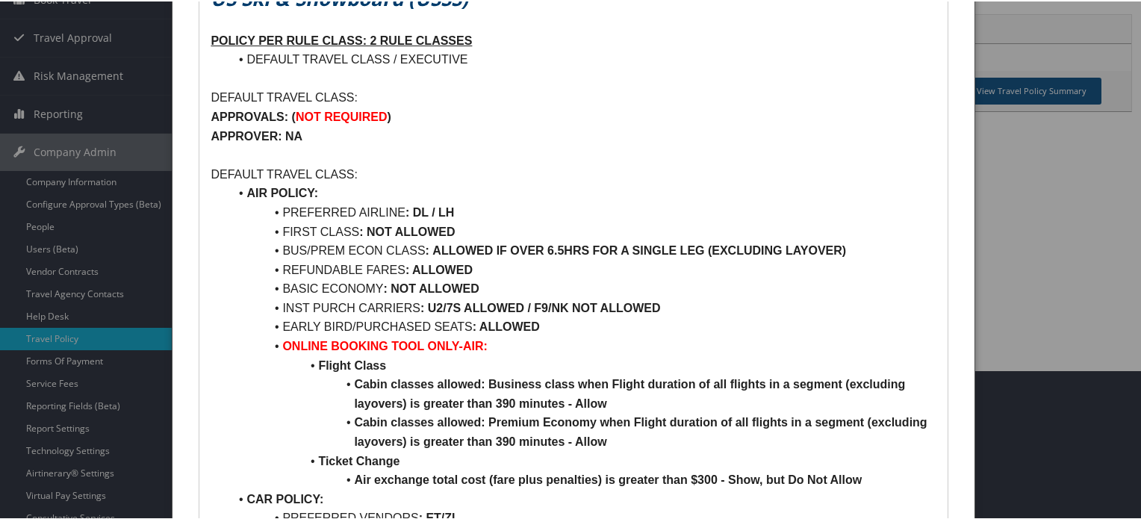
click at [515, 154] on p at bounding box center [573, 153] width 725 height 19
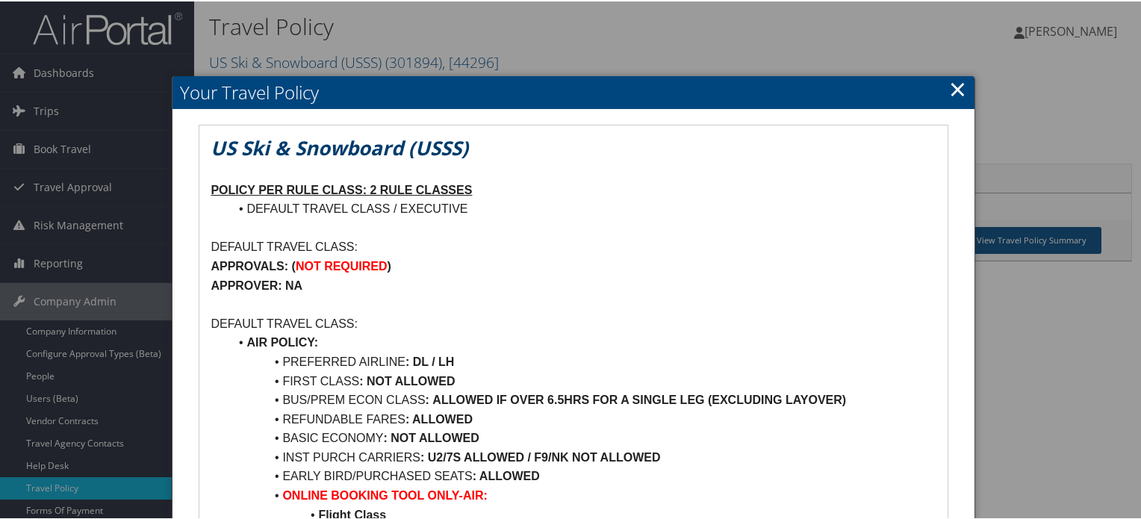
click at [966, 87] on h2 "Your Travel Policy" at bounding box center [573, 91] width 801 height 33
click at [954, 89] on link "×" at bounding box center [957, 87] width 17 height 30
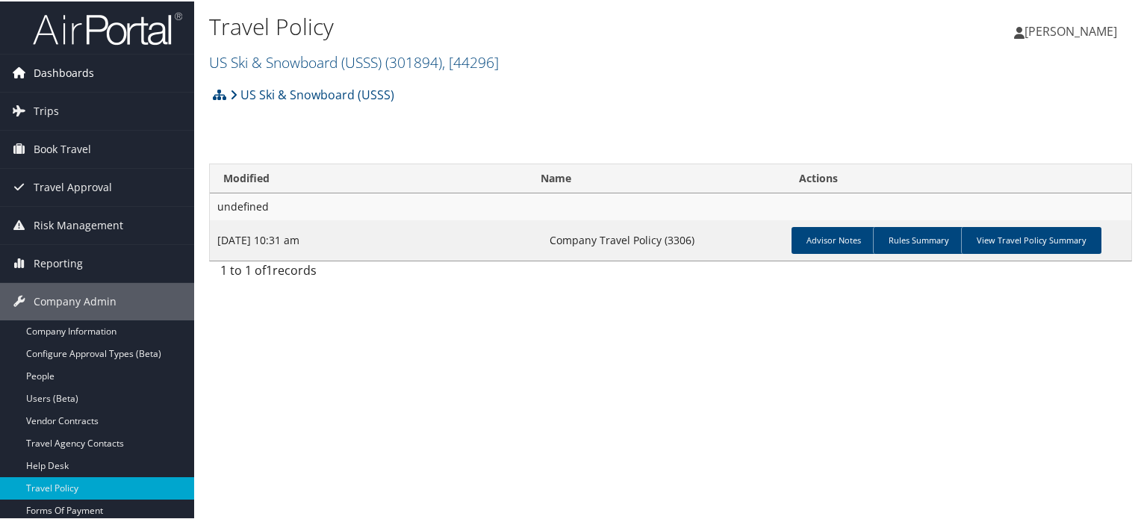
click at [91, 80] on span "Dashboards" at bounding box center [64, 71] width 60 height 37
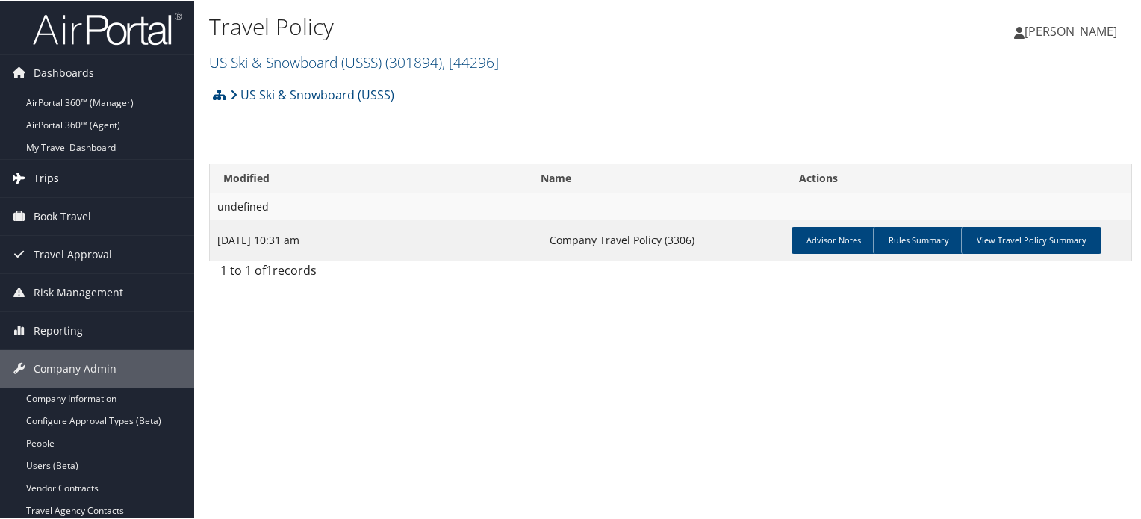
click at [75, 125] on link "AirPortal 360™ (Agent)" at bounding box center [97, 124] width 194 height 22
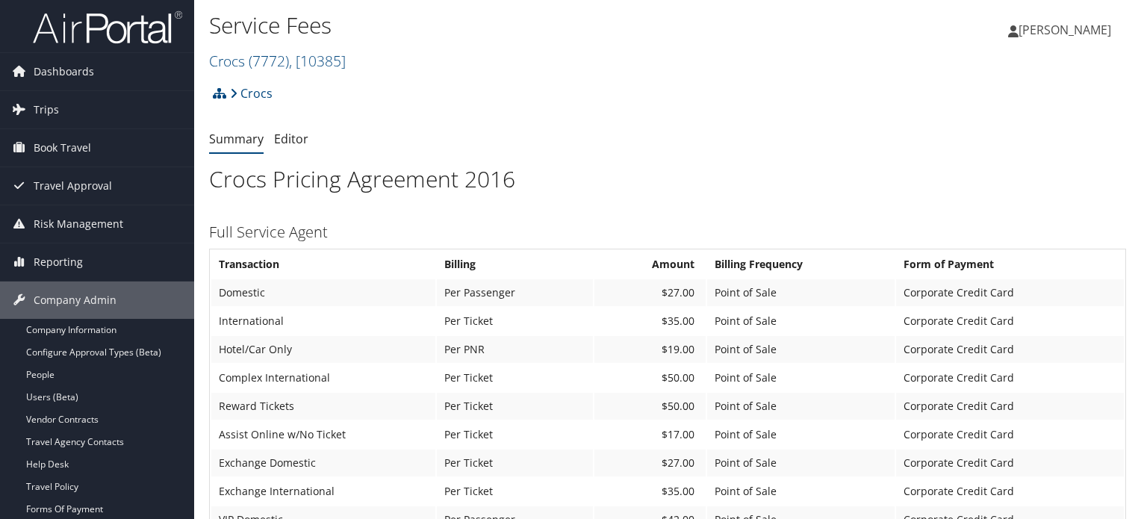
click at [87, 69] on span "Dashboards" at bounding box center [64, 71] width 60 height 37
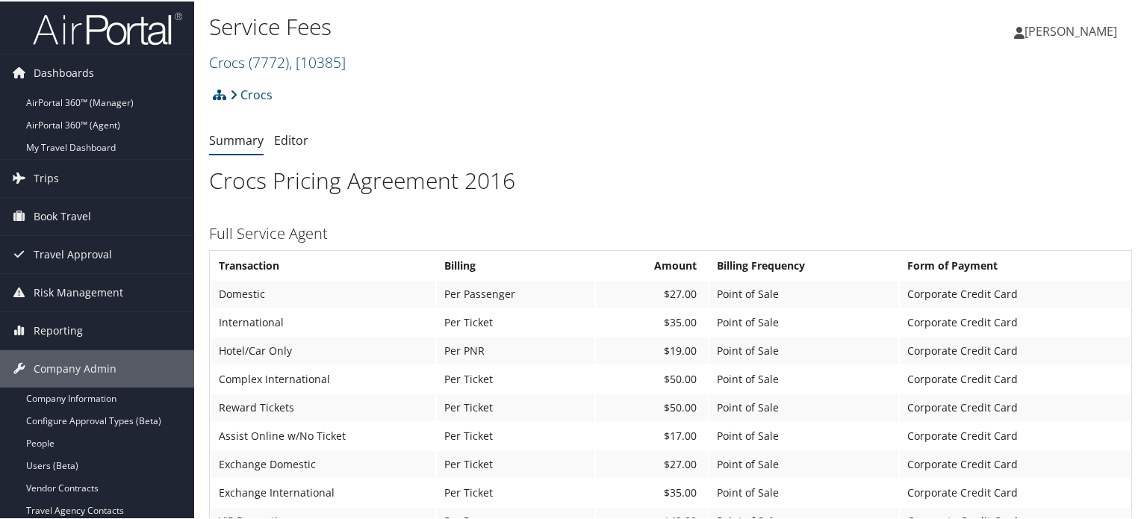
click at [322, 55] on span ", [ 10385 ]" at bounding box center [317, 61] width 57 height 20
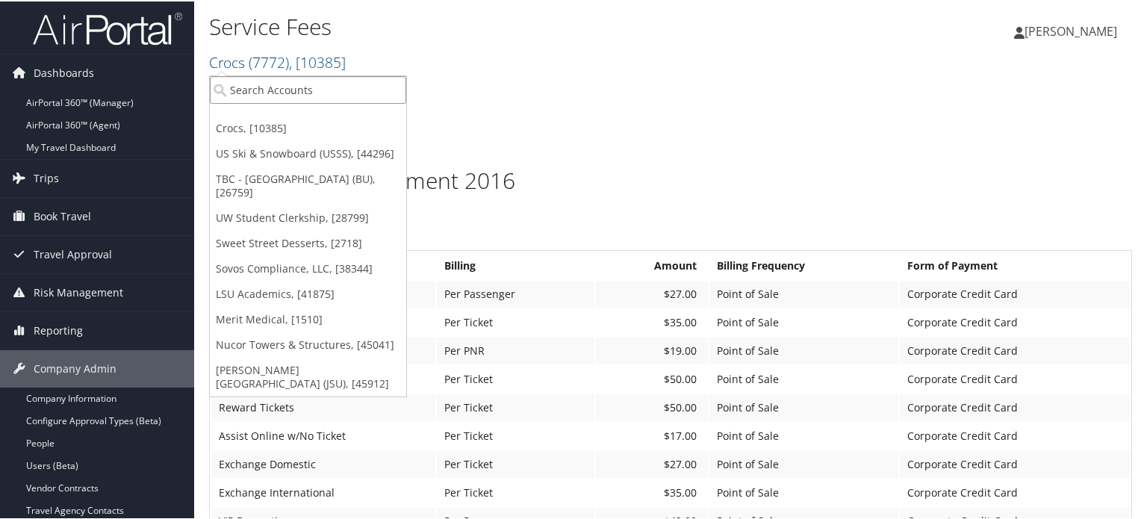
click at [320, 83] on input "search" at bounding box center [308, 89] width 196 height 28
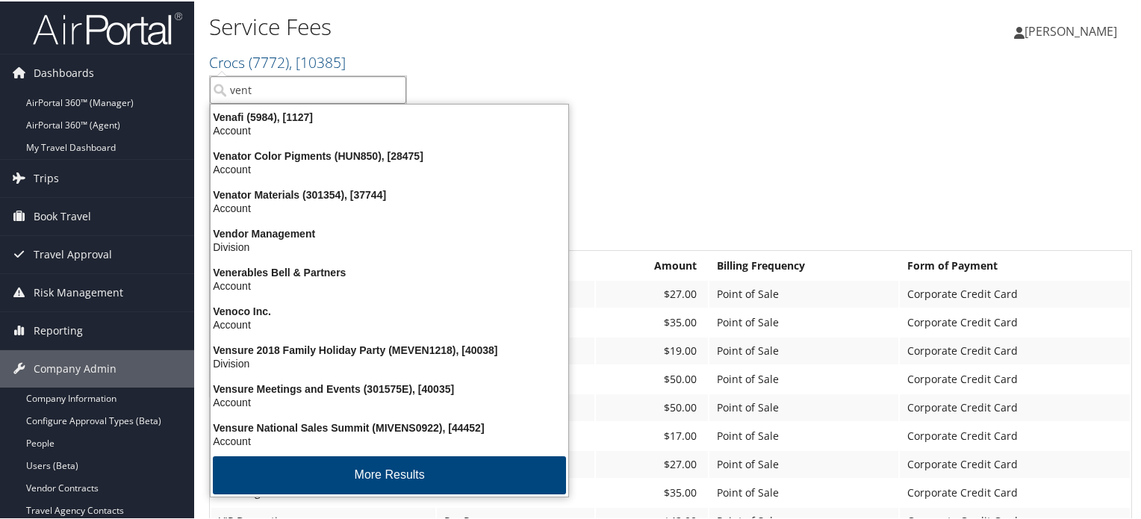
type input "ventu"
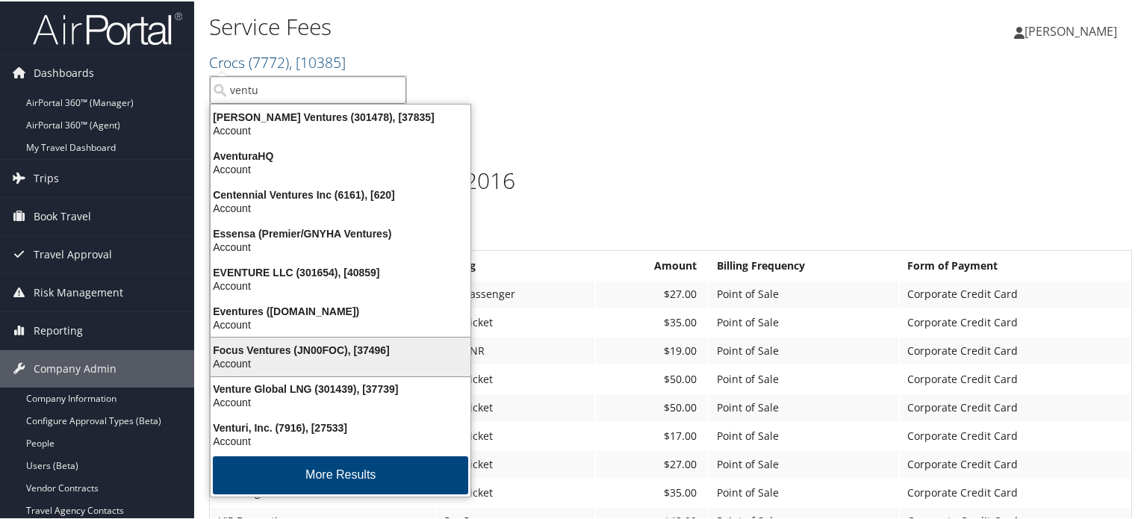
scroll to position [2, 0]
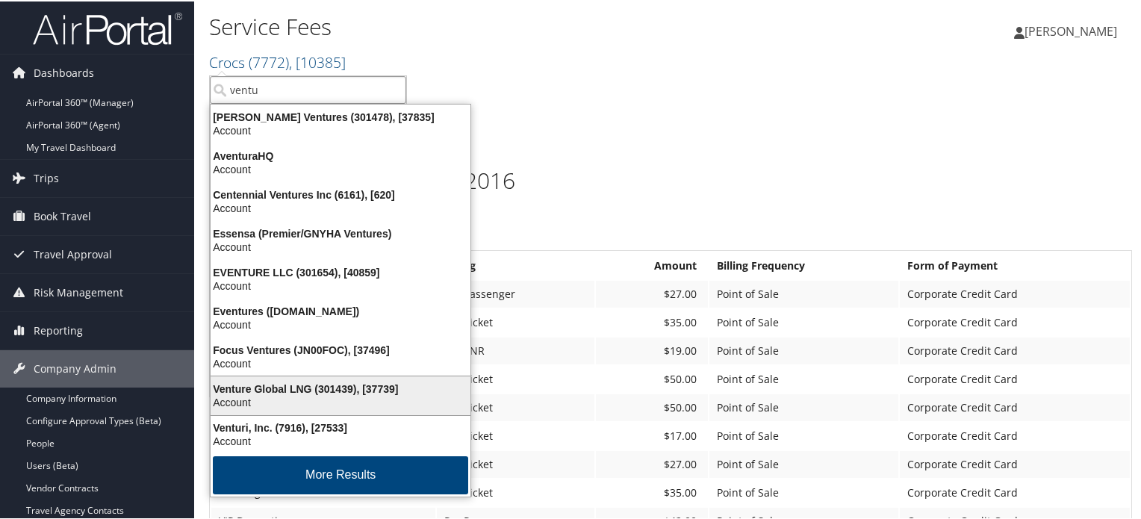
click at [296, 399] on div "Account" at bounding box center [341, 400] width 278 height 13
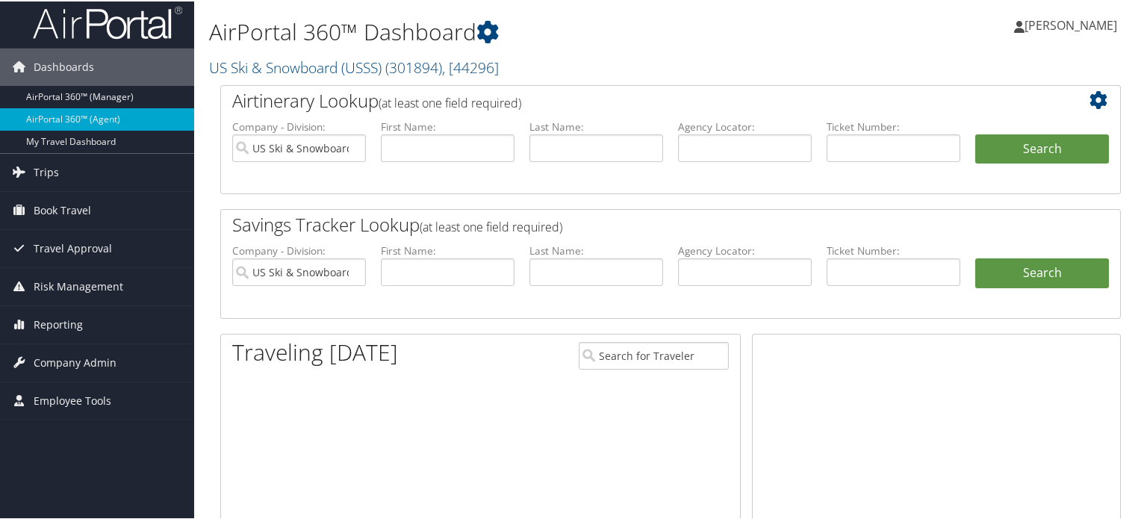
scroll to position [6, 0]
click at [355, 145] on input "US Ski & Snowboard (USSS)" at bounding box center [299, 147] width 134 height 28
click at [796, 152] on input "text" at bounding box center [745, 147] width 134 height 28
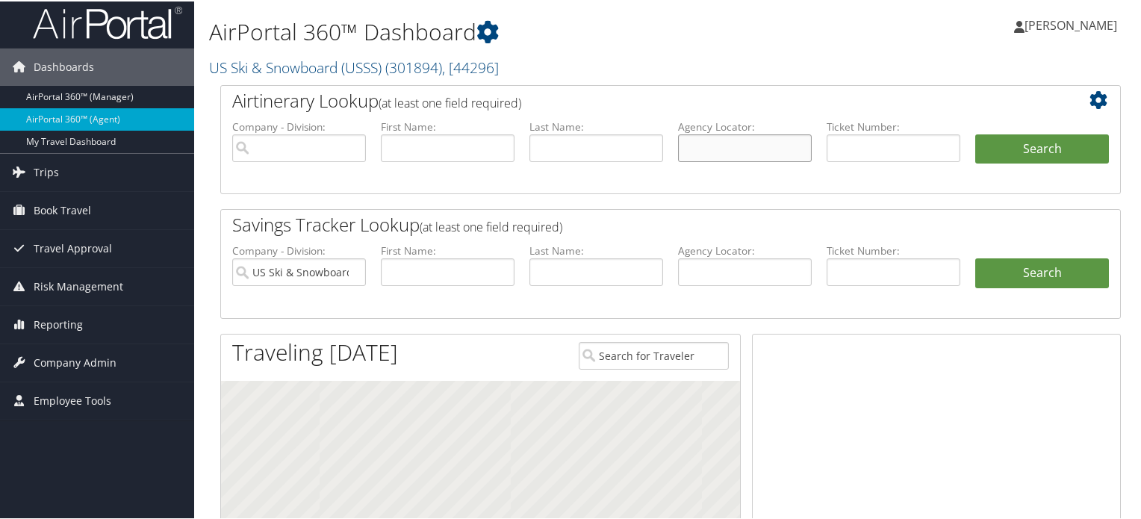
paste input "DLZ6V7"
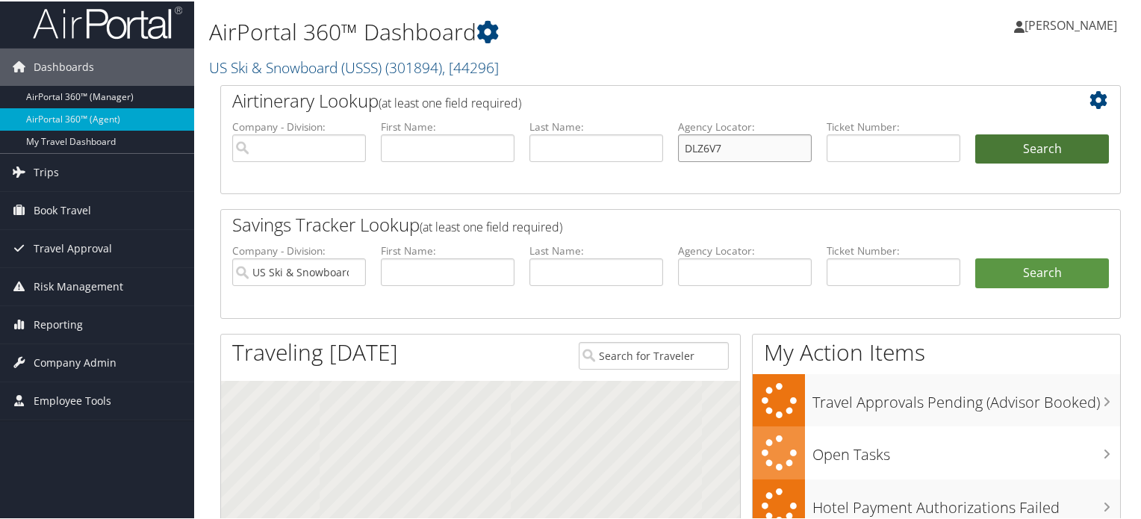
type input "DLZ6V7"
click at [1012, 134] on button "Search" at bounding box center [1042, 148] width 134 height 30
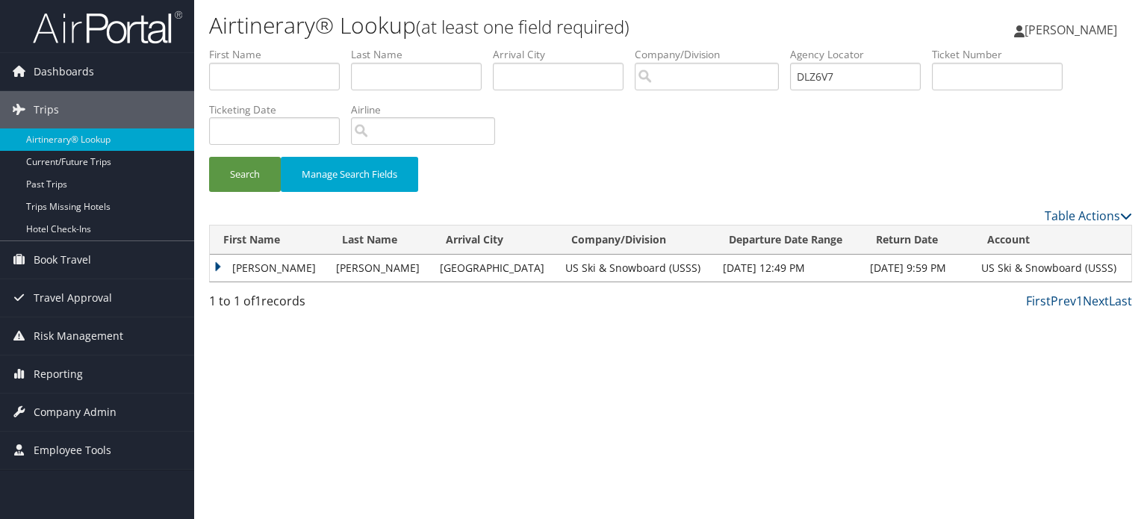
click at [218, 265] on td "[PERSON_NAME]" at bounding box center [269, 268] width 119 height 27
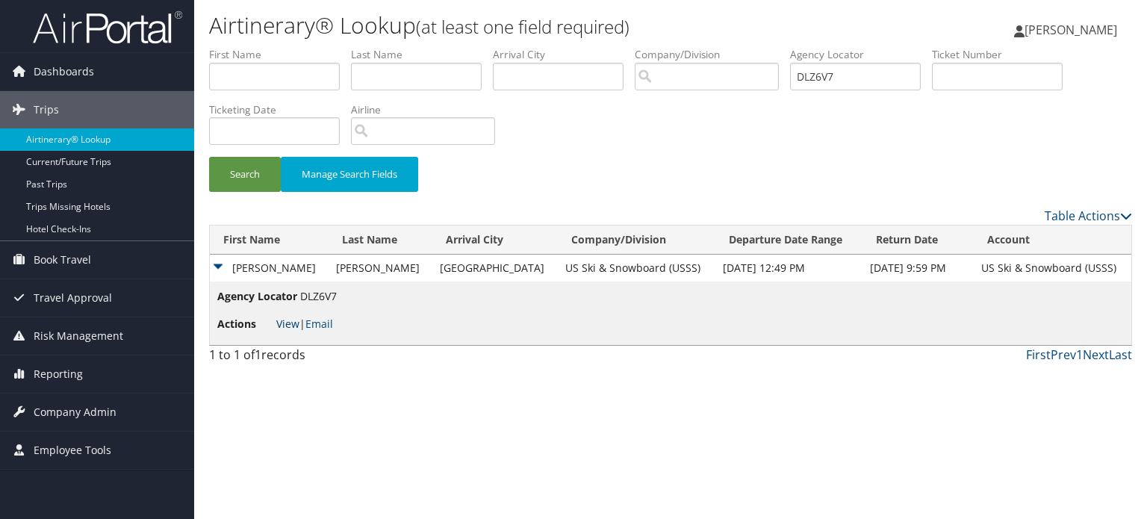
click at [284, 325] on link "View" at bounding box center [287, 324] width 23 height 14
click at [281, 326] on link "View" at bounding box center [287, 324] width 23 height 14
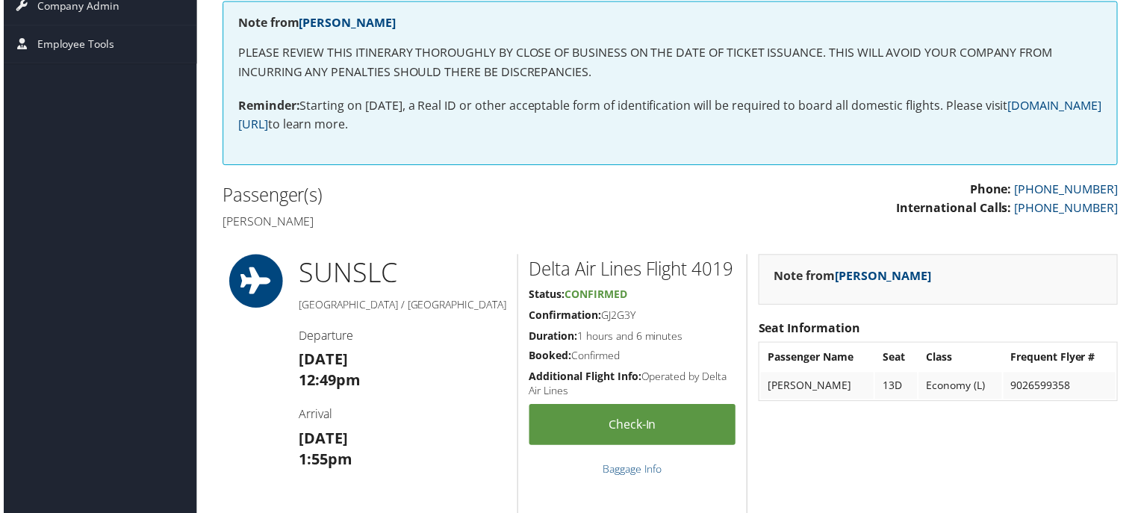
scroll to position [373, 0]
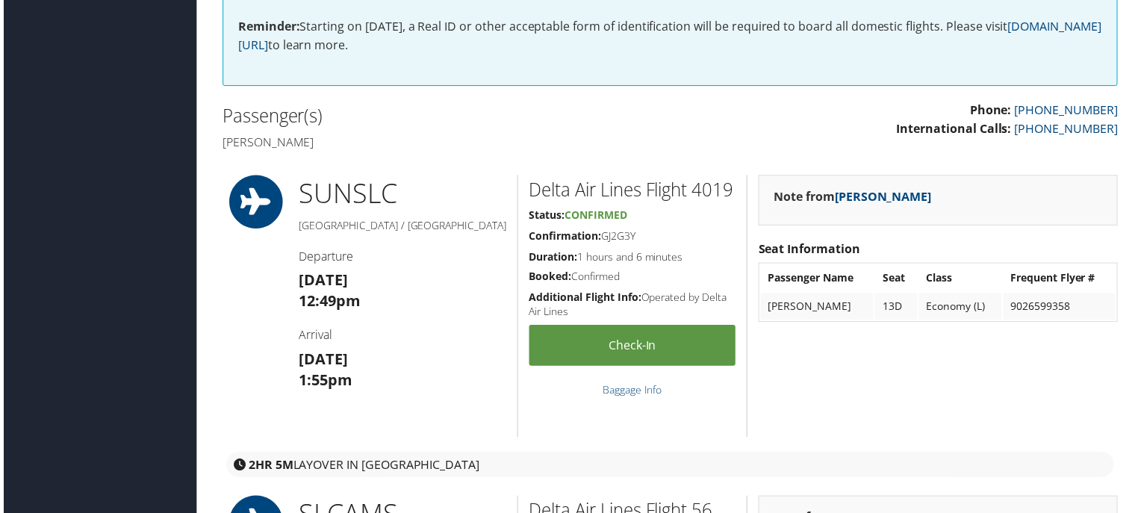
click at [245, 140] on h4 "[PERSON_NAME]" at bounding box center [439, 142] width 439 height 16
drag, startPoint x: 245, startPoint y: 140, endPoint x: 352, endPoint y: 143, distance: 107.6
click at [352, 143] on h4 "[PERSON_NAME]" at bounding box center [439, 142] width 439 height 16
copy h4 "[PERSON_NAME]"
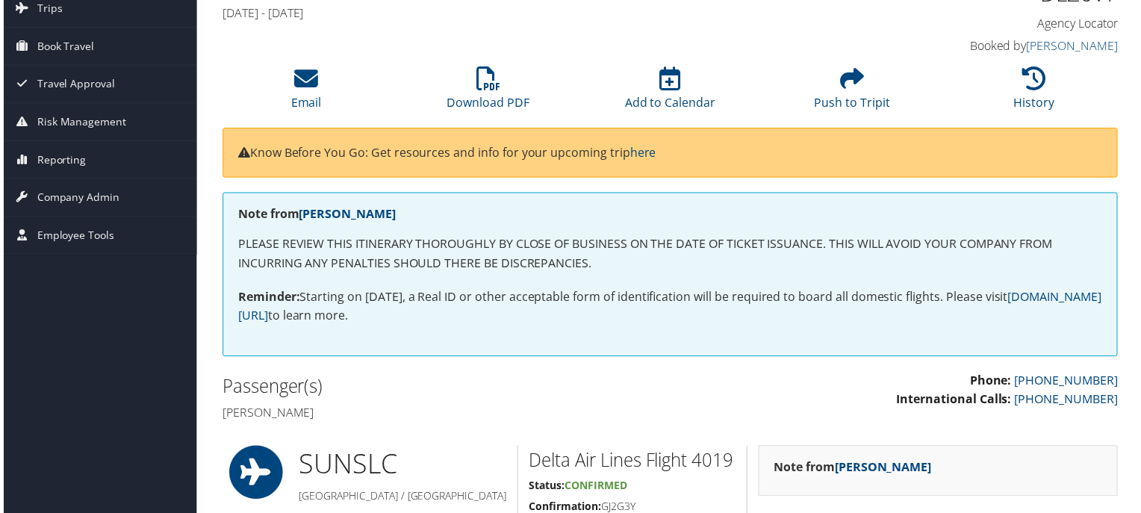
scroll to position [75, 0]
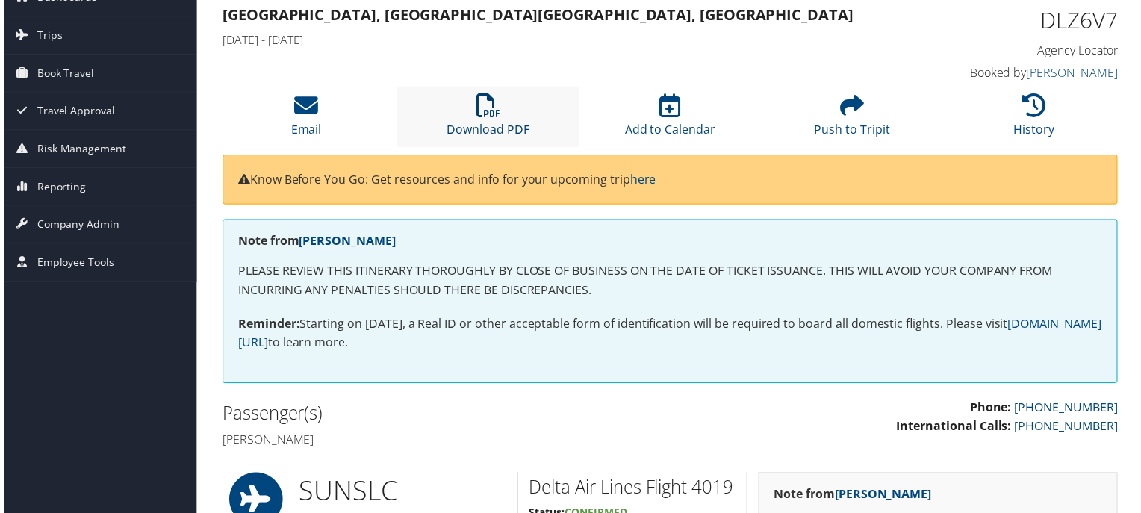
click at [481, 125] on link "Download PDF" at bounding box center [487, 120] width 83 height 36
